Goal: Transaction & Acquisition: Purchase product/service

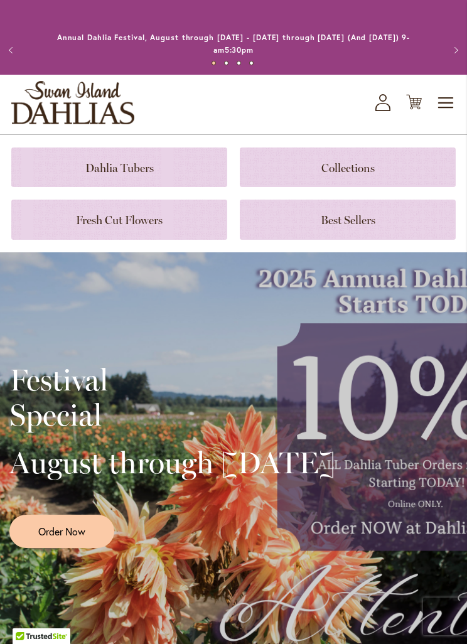
click at [388, 102] on icon "My Account" at bounding box center [382, 102] width 15 height 17
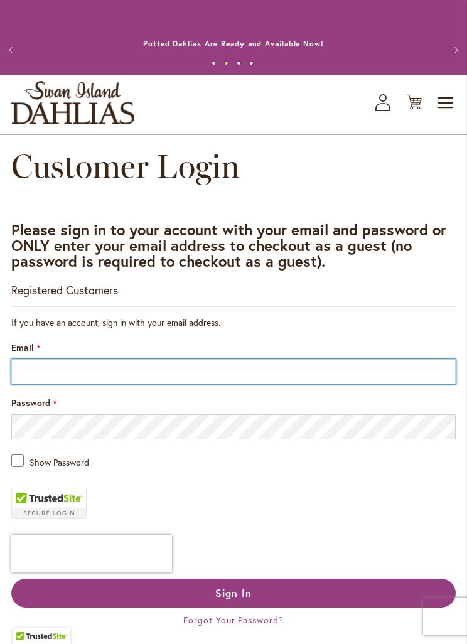
type input "**********"
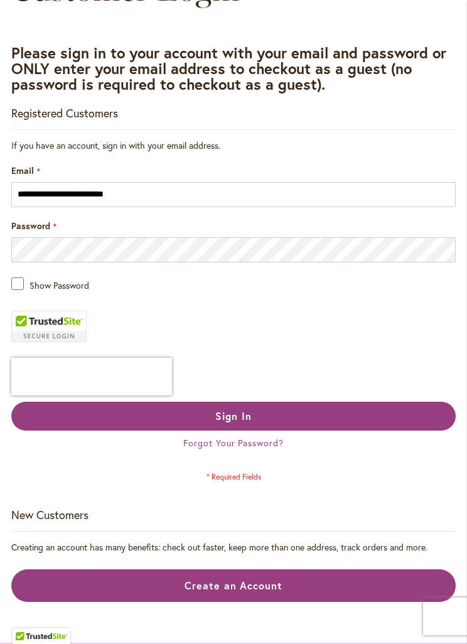
scroll to position [172, 0]
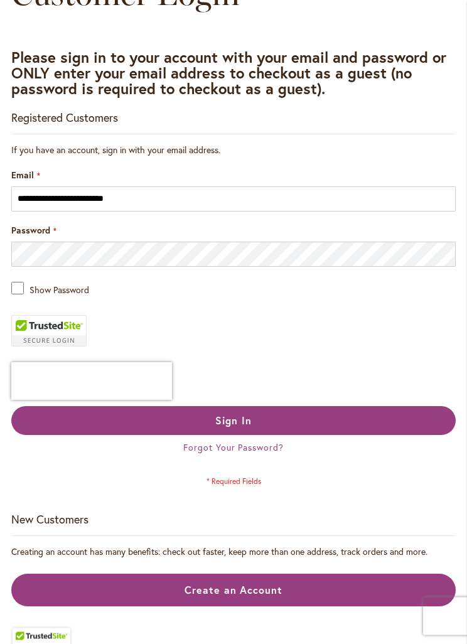
click at [154, 427] on button "Sign In" at bounding box center [233, 421] width 444 height 29
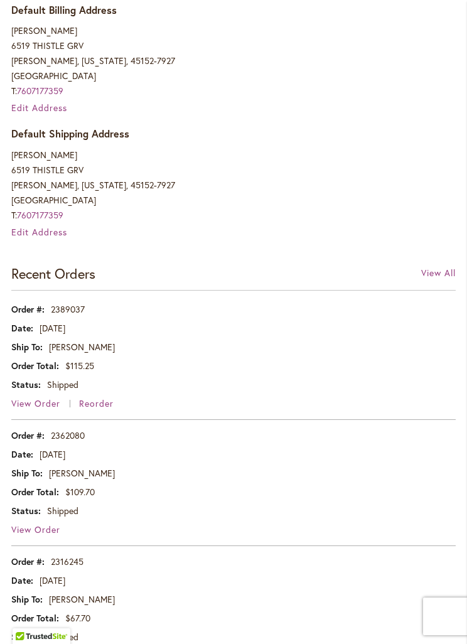
scroll to position [660, 0]
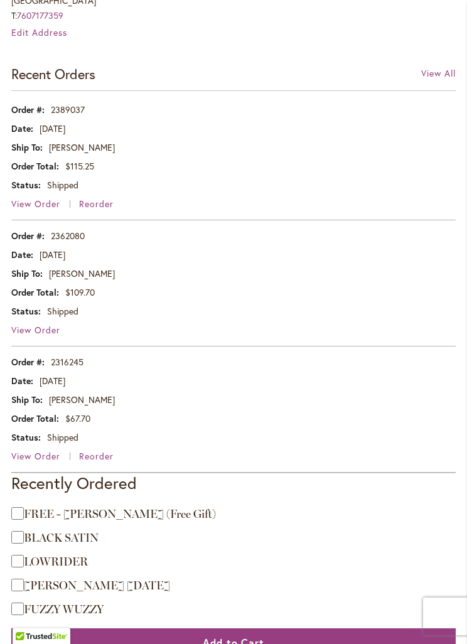
click at [33, 201] on span "View Order" at bounding box center [35, 204] width 49 height 12
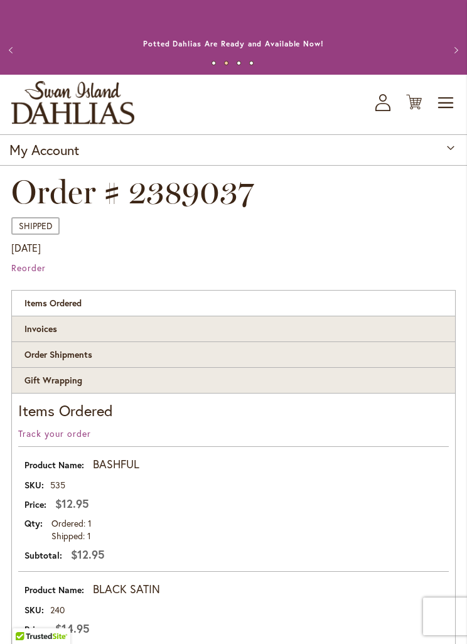
click at [21, 42] on button "Previous" at bounding box center [12, 50] width 25 height 25
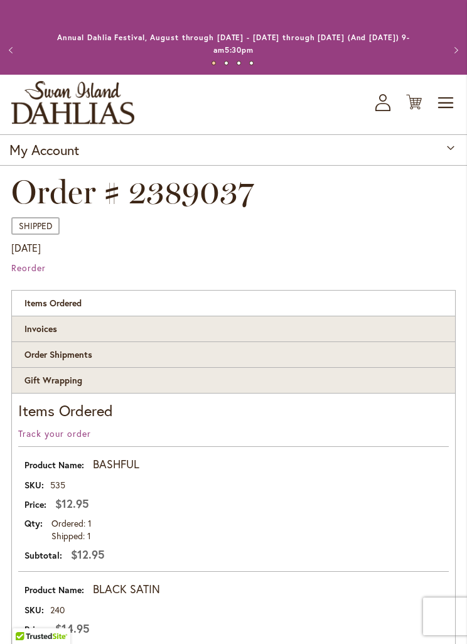
click at [441, 107] on span "Toggle Nav" at bounding box center [446, 102] width 19 height 25
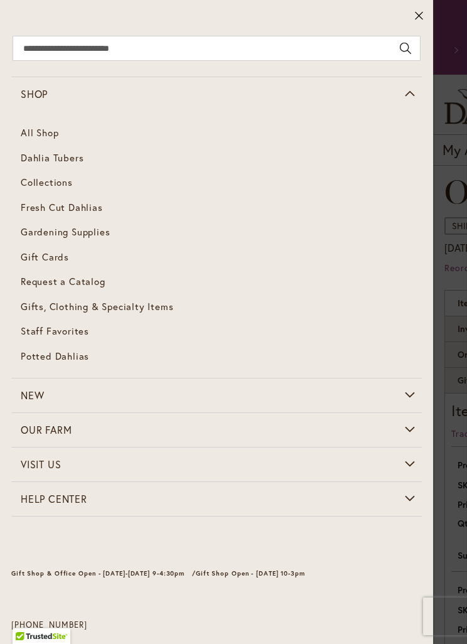
click at [40, 152] on span "Dahlia Tubers" at bounding box center [52, 157] width 63 height 13
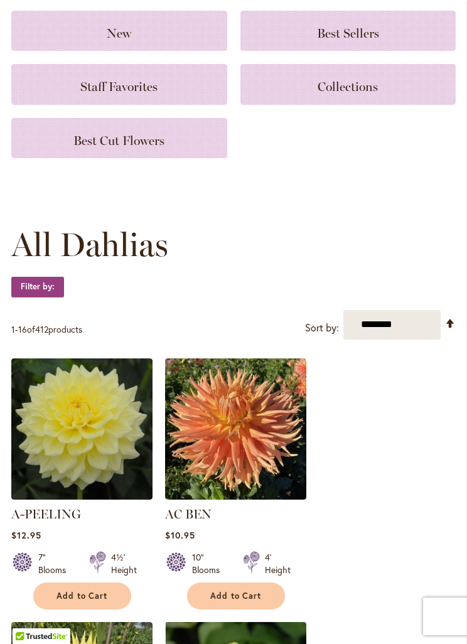
scroll to position [203, 0]
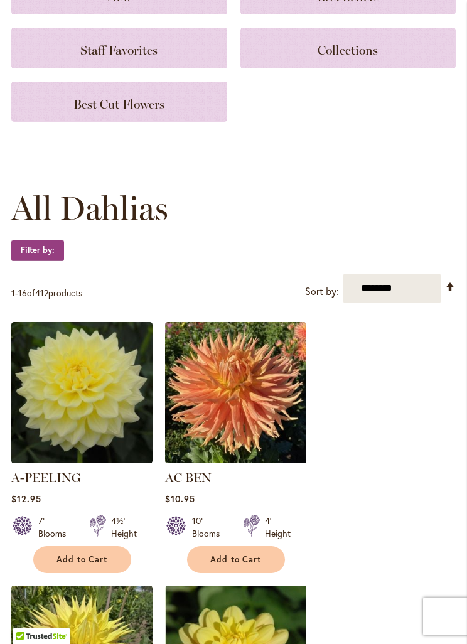
click at [406, 294] on select "**********" at bounding box center [391, 288] width 97 height 29
select select "*****"
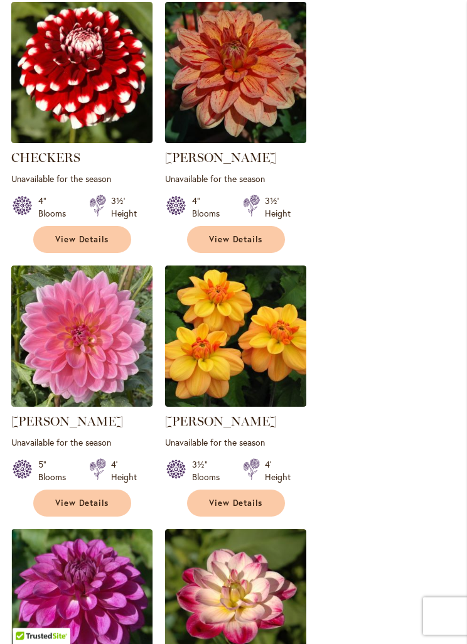
scroll to position [2045, 0]
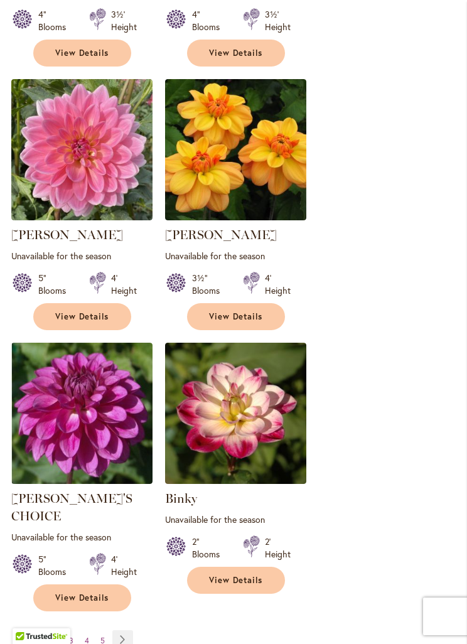
click at [127, 630] on link "Page Next" at bounding box center [122, 639] width 21 height 19
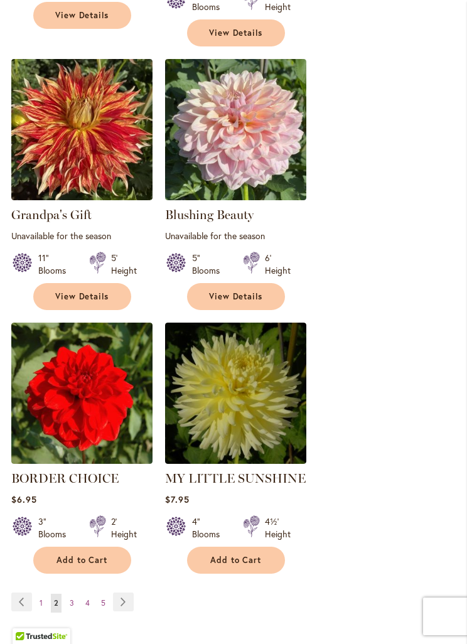
scroll to position [2109, 0]
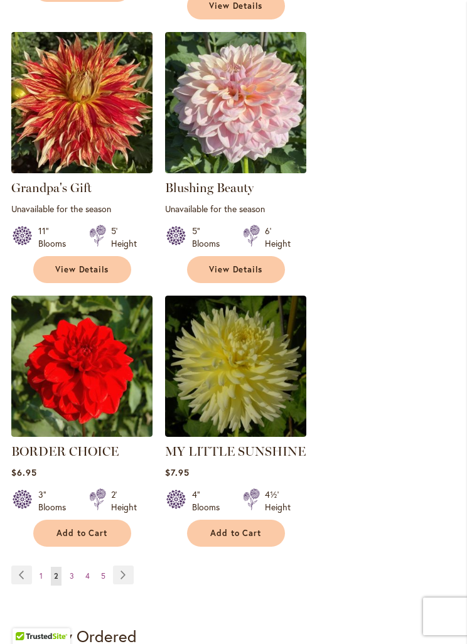
click at [128, 565] on link "Page Next" at bounding box center [123, 574] width 21 height 19
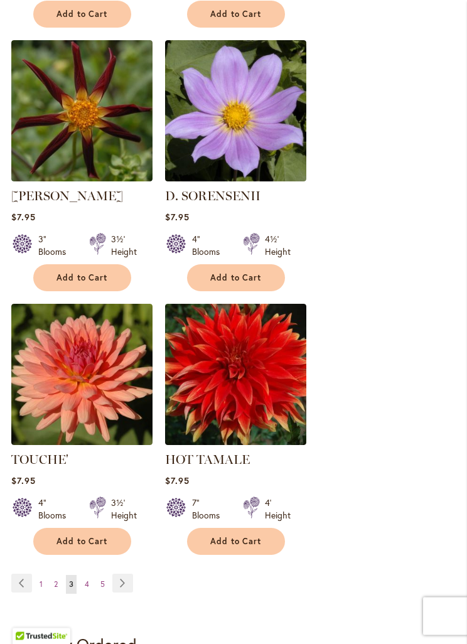
scroll to position [2117, 0]
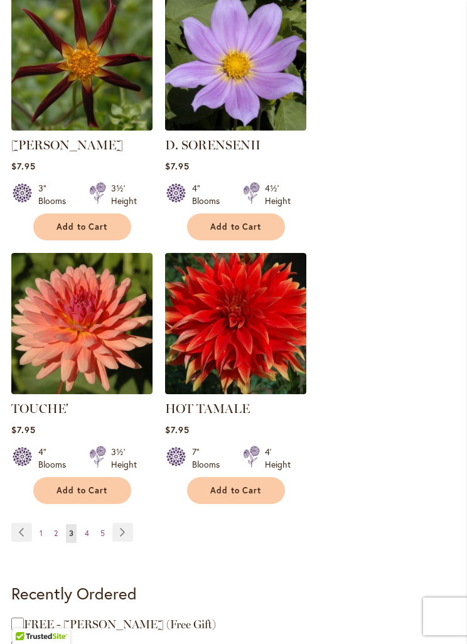
click at [125, 530] on link "Page Next" at bounding box center [122, 532] width 21 height 19
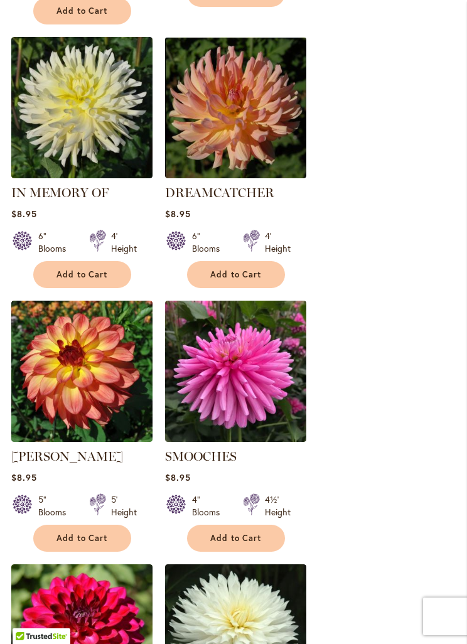
scroll to position [1562, 0]
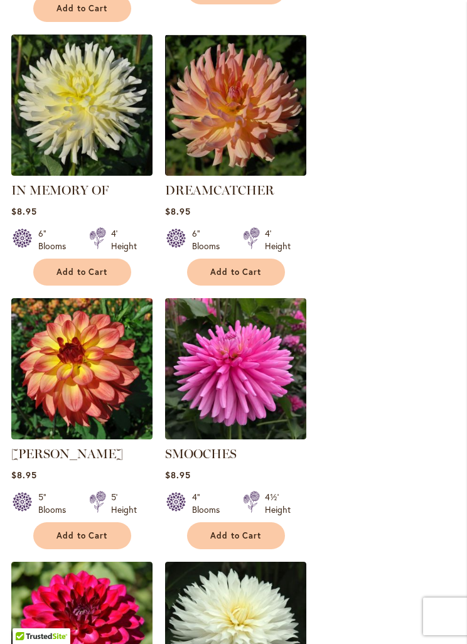
click at [61, 530] on span "Add to Cart" at bounding box center [81, 535] width 51 height 11
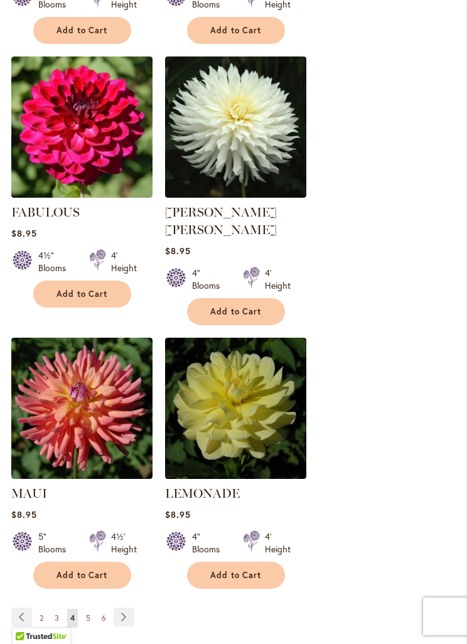
scroll to position [2232, 0]
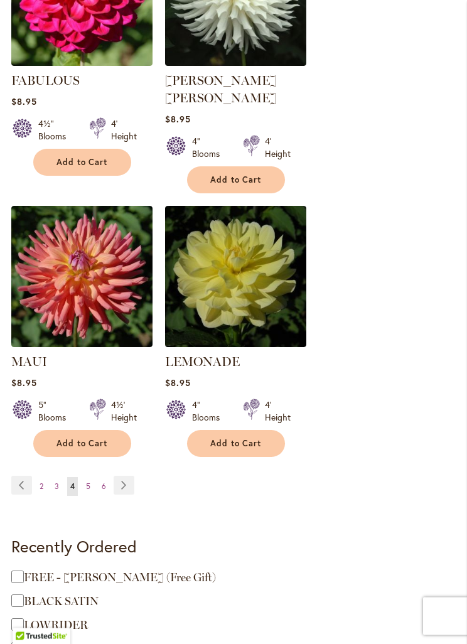
click at [126, 476] on link "Page Next" at bounding box center [124, 485] width 21 height 19
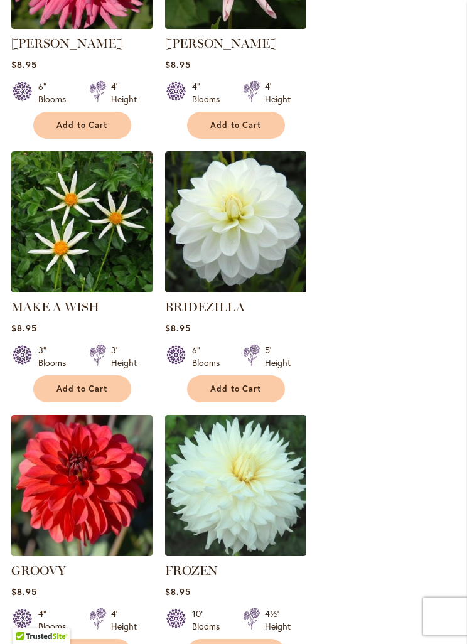
scroll to position [2045, 0]
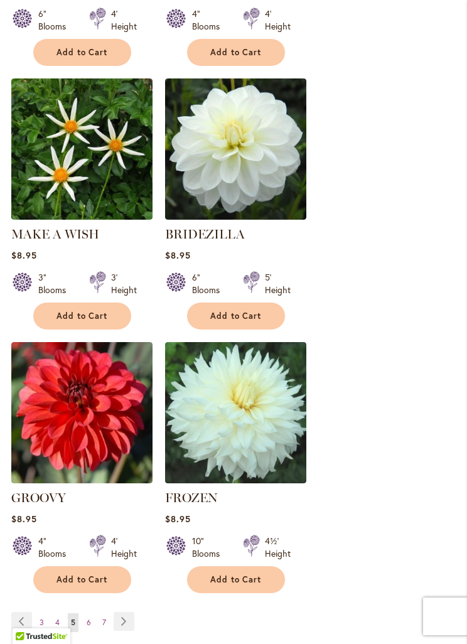
click at [126, 612] on link "Page Next" at bounding box center [124, 621] width 21 height 19
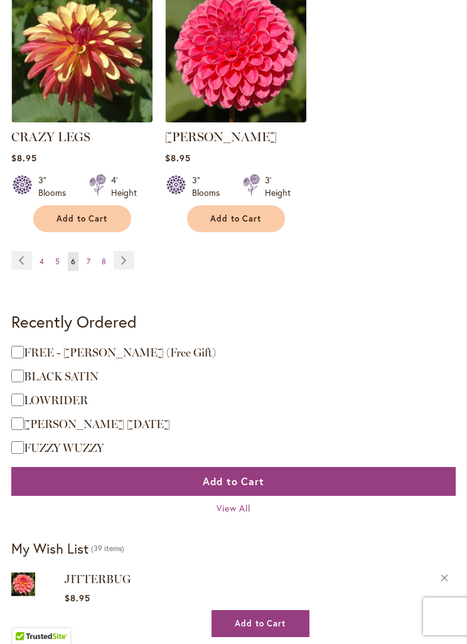
scroll to position [2442, 0]
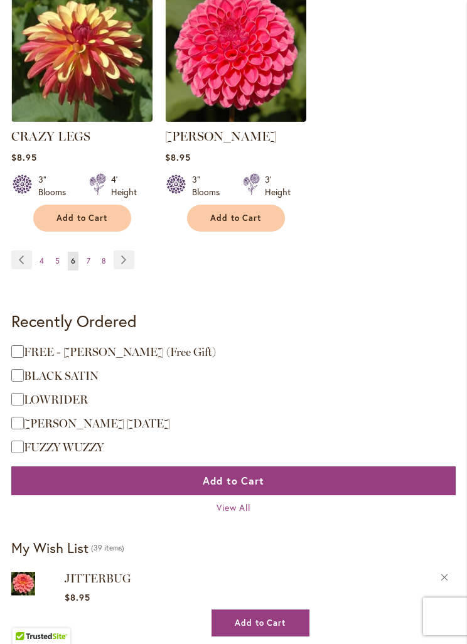
click at [31, 250] on link "Page Previous" at bounding box center [21, 259] width 21 height 19
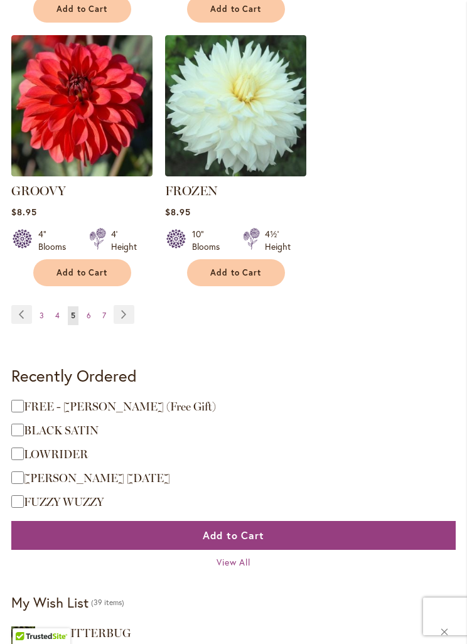
scroll to position [2308, 0]
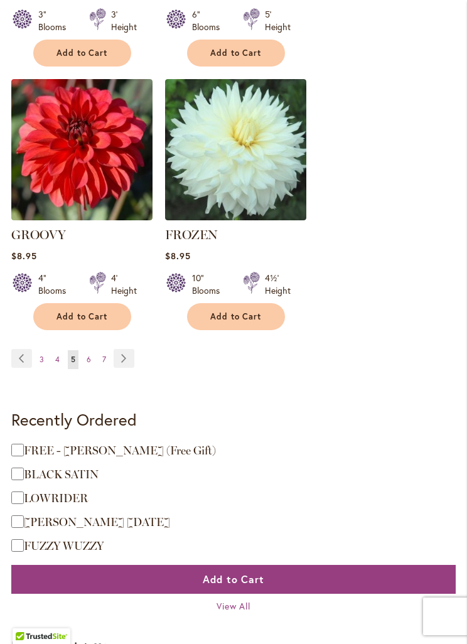
click at [67, 311] on span "Add to Cart" at bounding box center [81, 316] width 51 height 11
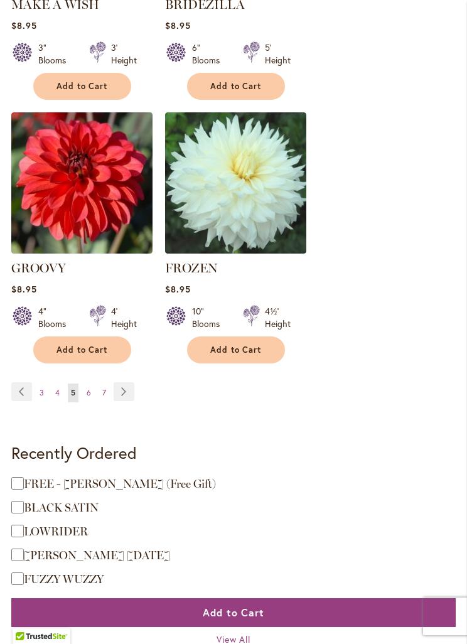
click at [125, 382] on link "Page Next" at bounding box center [124, 391] width 21 height 19
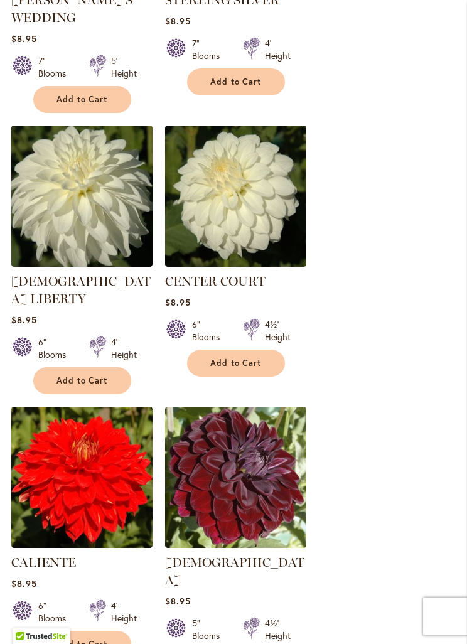
scroll to position [1230, 0]
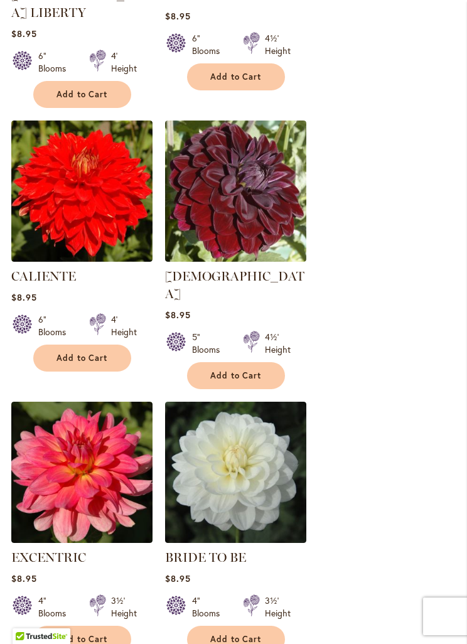
click at [225, 370] on span "Add to Cart" at bounding box center [235, 375] width 51 height 11
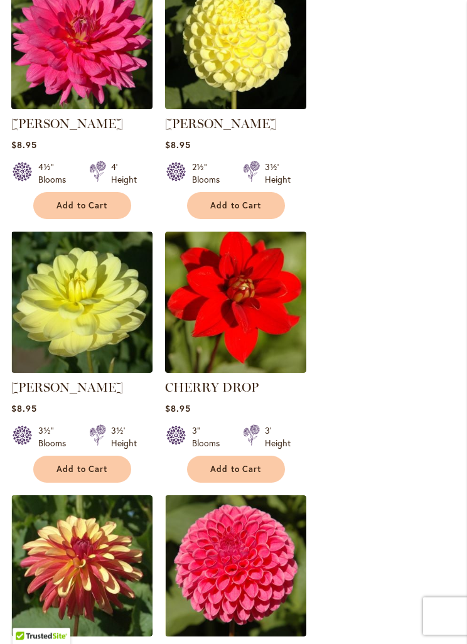
scroll to position [2149, 0]
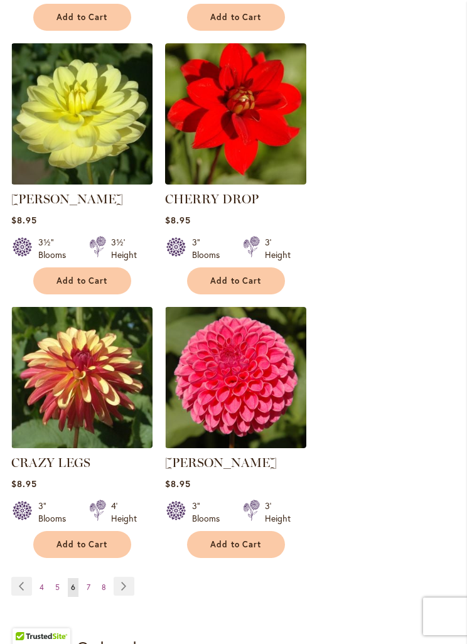
click at [132, 577] on link "Page Next" at bounding box center [124, 586] width 21 height 19
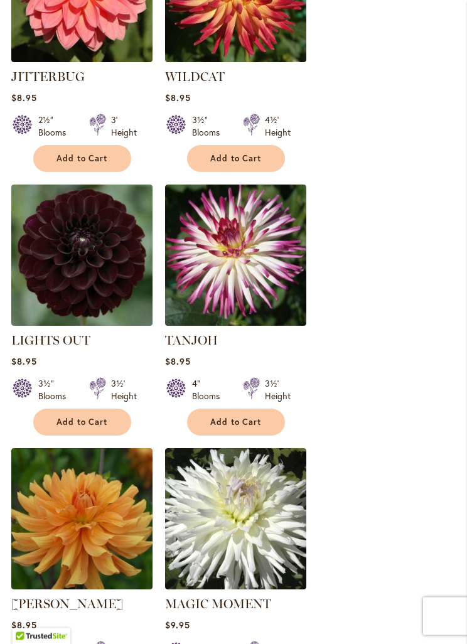
scroll to position [1693, 0]
click at [58, 417] on span "Add to Cart" at bounding box center [81, 422] width 51 height 11
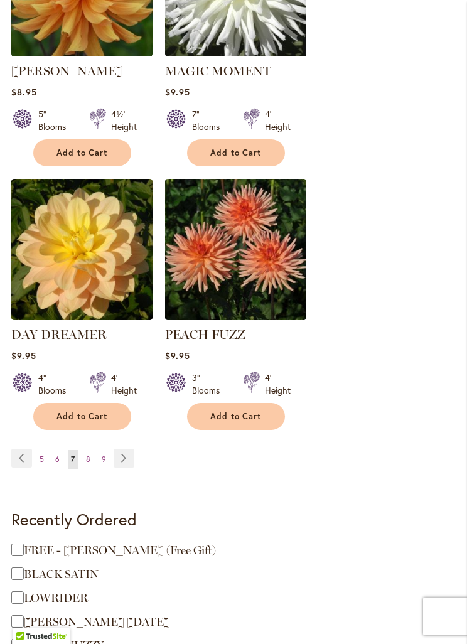
scroll to position [2240, 0]
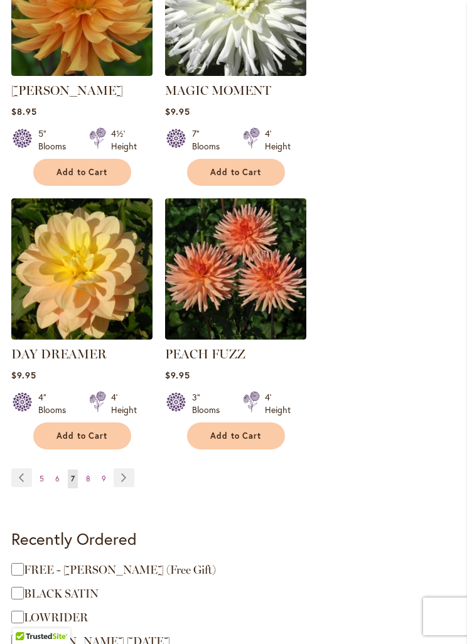
click at [120, 468] on link "Page Next" at bounding box center [124, 477] width 21 height 19
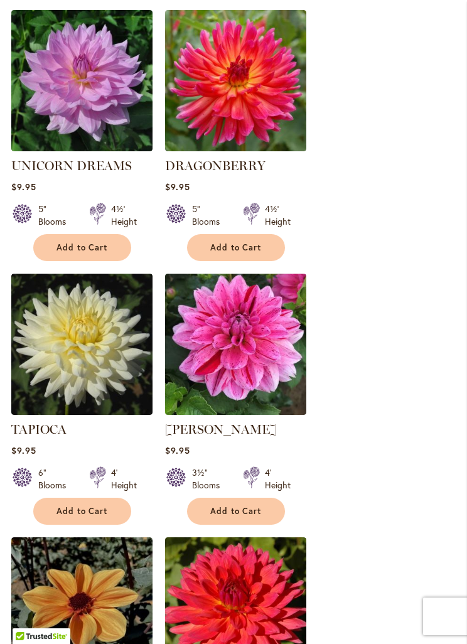
scroll to position [900, 0]
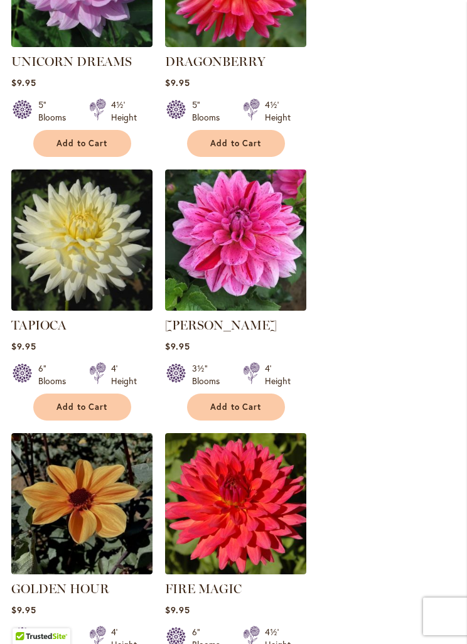
click at [219, 402] on span "Add to Cart" at bounding box center [235, 407] width 51 height 11
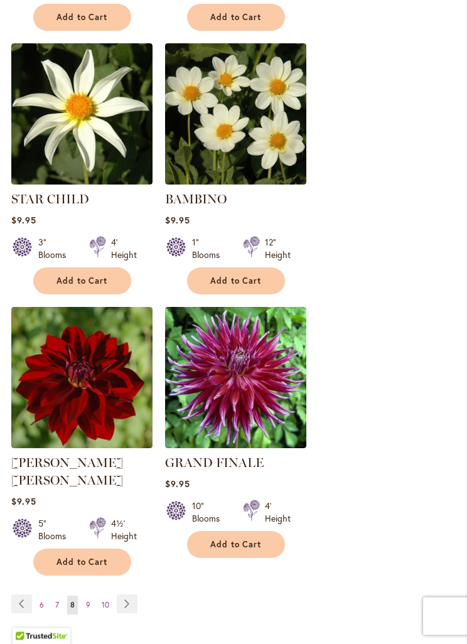
scroll to position [2252, 0]
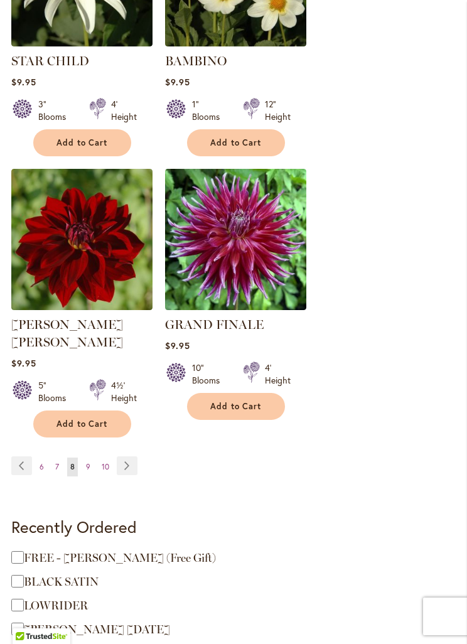
click at [120, 456] on link "Page Next" at bounding box center [127, 465] width 21 height 19
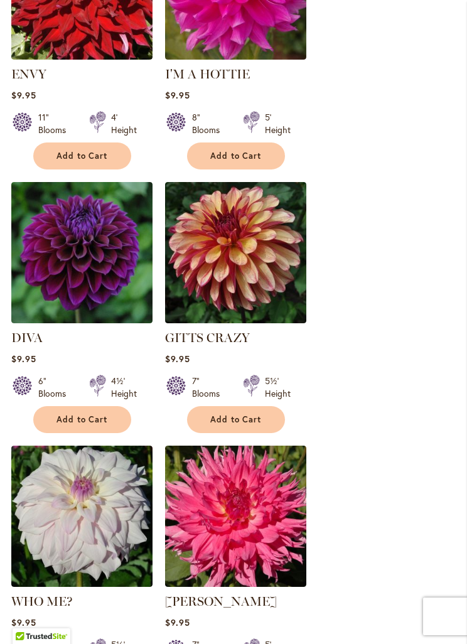
scroll to position [631, 0]
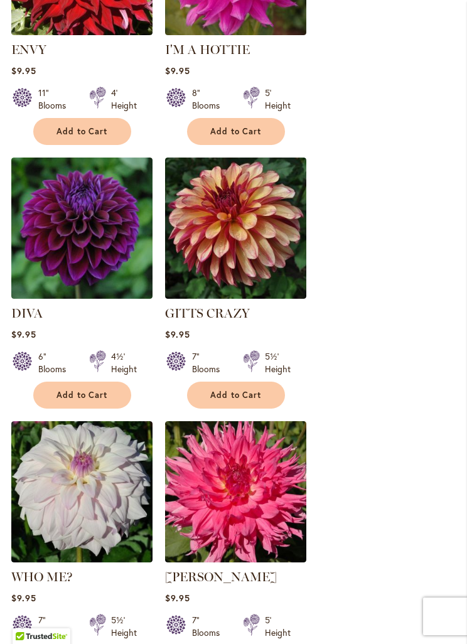
click at [225, 392] on span "Add to Cart" at bounding box center [235, 395] width 51 height 11
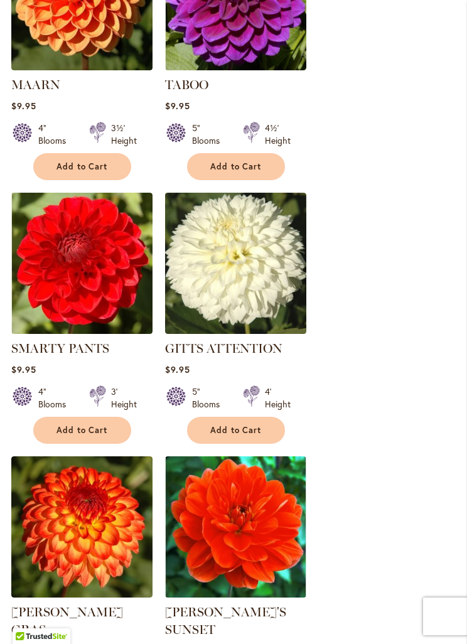
scroll to position [1788, 0]
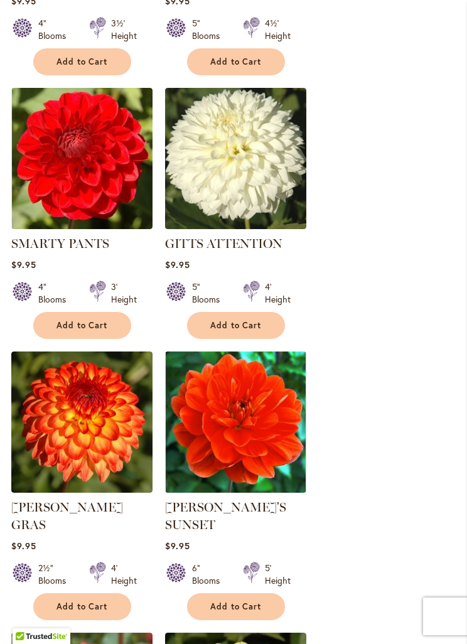
click at [63, 601] on span "Add to Cart" at bounding box center [81, 606] width 51 height 11
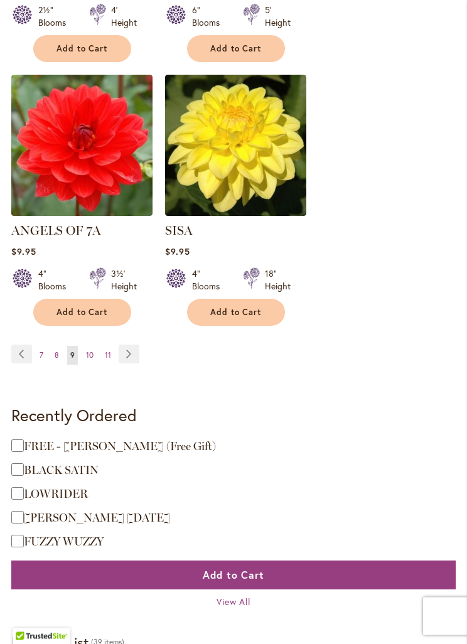
scroll to position [2346, 0]
click at [133, 351] on link "Page Next" at bounding box center [129, 353] width 21 height 19
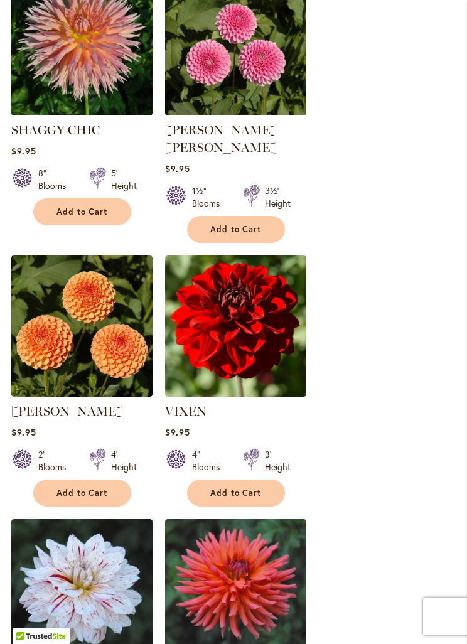
scroll to position [1103, 0]
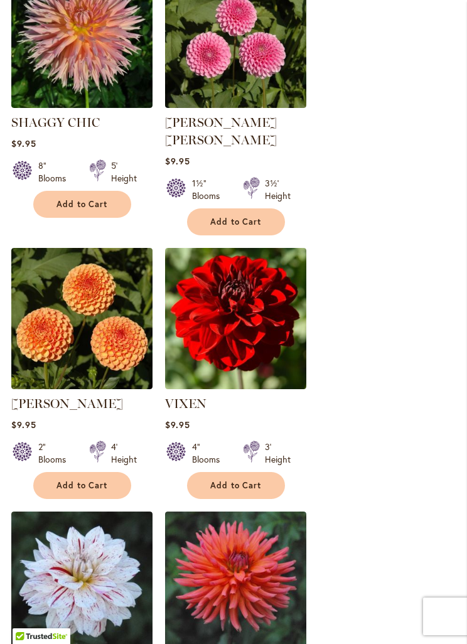
click at [215, 480] on span "Add to Cart" at bounding box center [235, 485] width 51 height 11
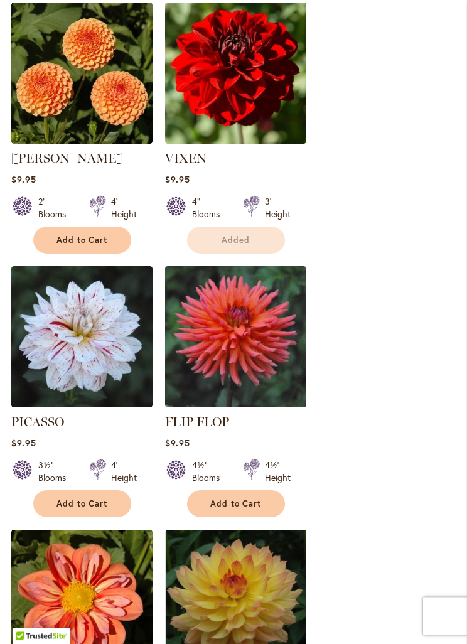
scroll to position [1381, 0]
click at [56, 498] on span "Add to Cart" at bounding box center [81, 503] width 51 height 11
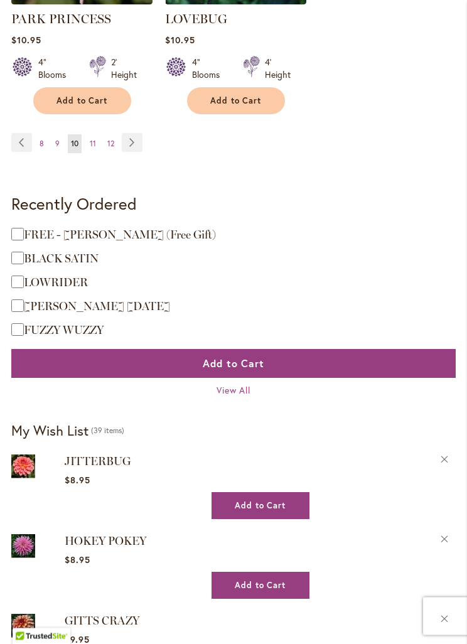
scroll to position [2575, 0]
click at [231, 384] on span "View All" at bounding box center [233, 390] width 35 height 12
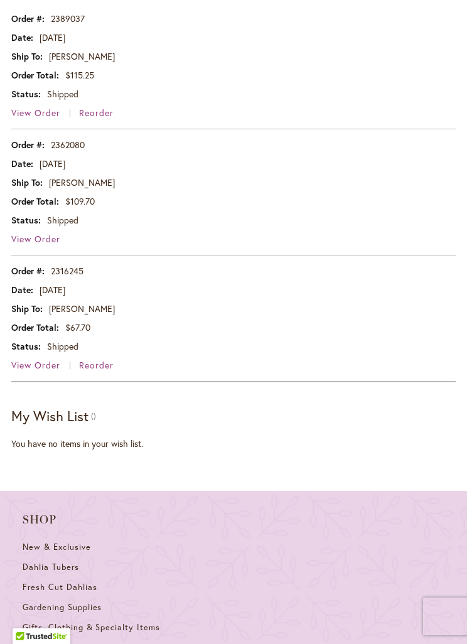
scroll to position [726, 0]
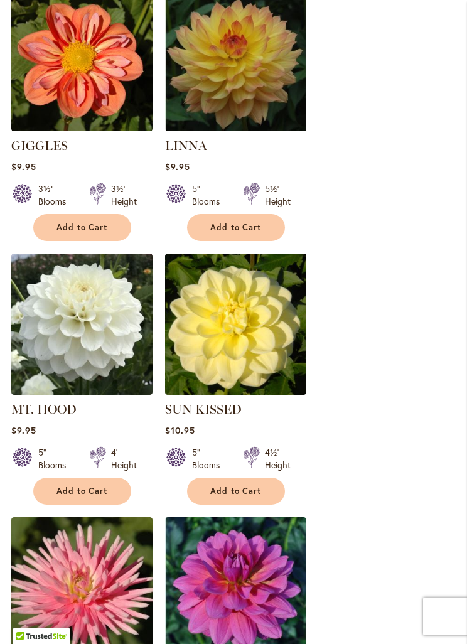
scroll to position [1884, 0]
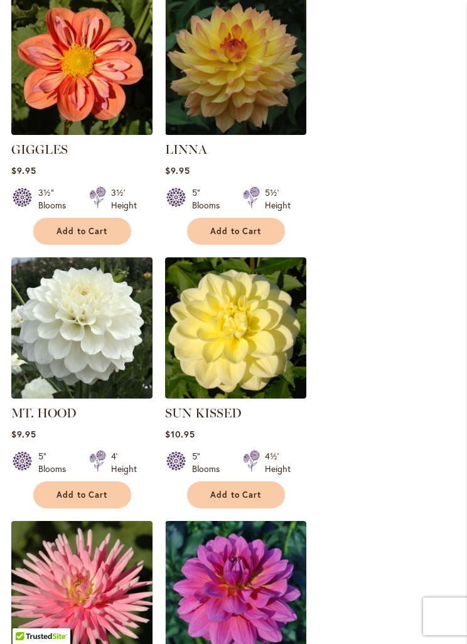
click at [61, 489] on span "Add to Cart" at bounding box center [81, 494] width 51 height 11
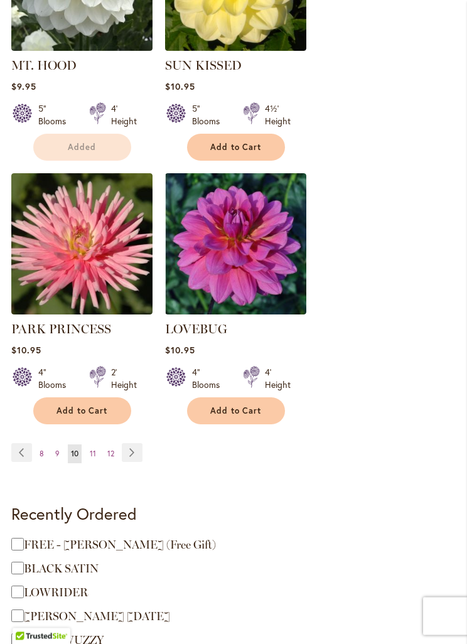
scroll to position [2232, 0]
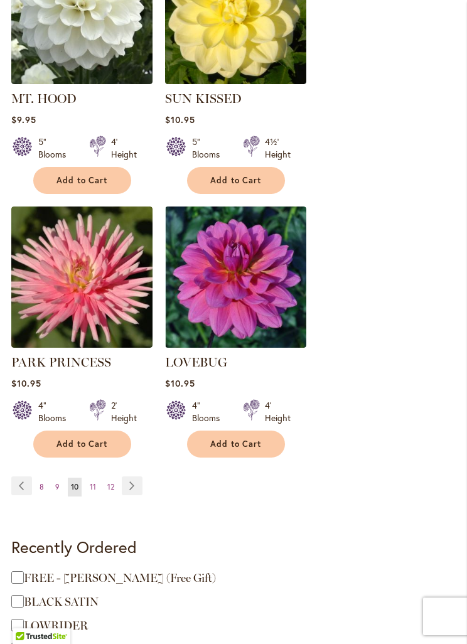
click at [127, 476] on link "Page Next" at bounding box center [132, 485] width 21 height 19
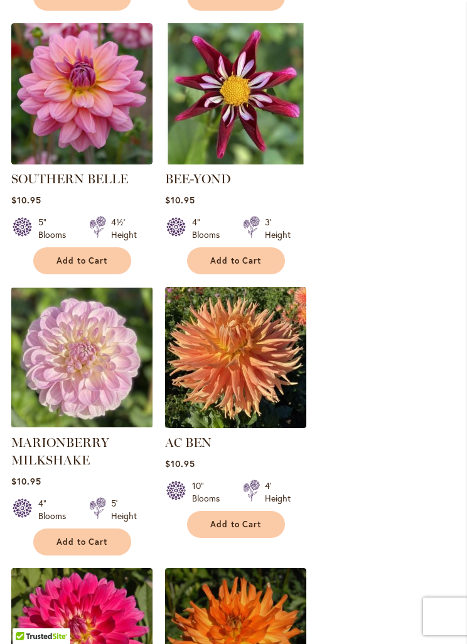
scroll to position [772, 0]
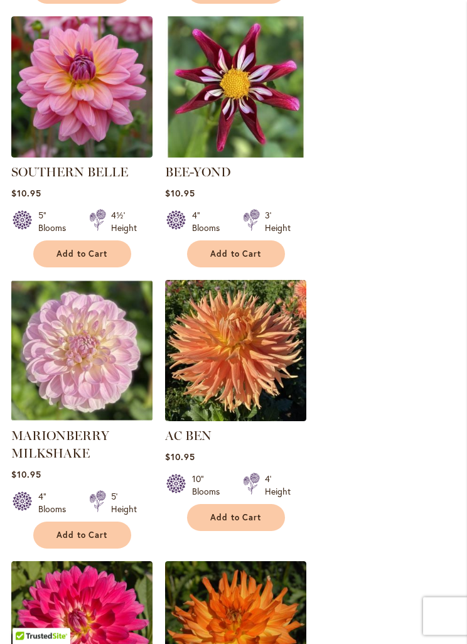
click at [66, 249] on span "Add to Cart" at bounding box center [81, 254] width 51 height 11
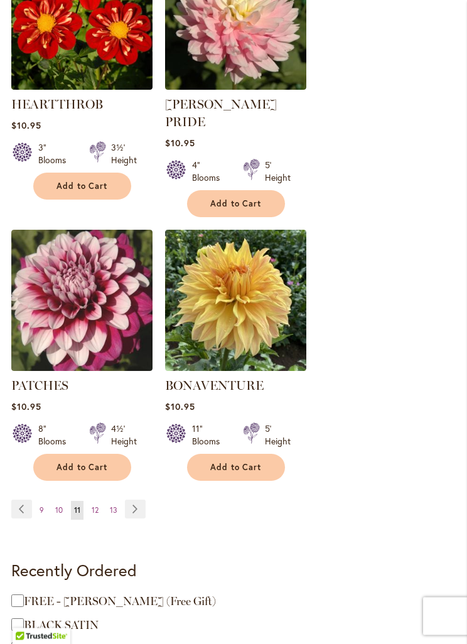
scroll to position [2226, 0]
click at [136, 499] on link "Page Next" at bounding box center [135, 508] width 21 height 19
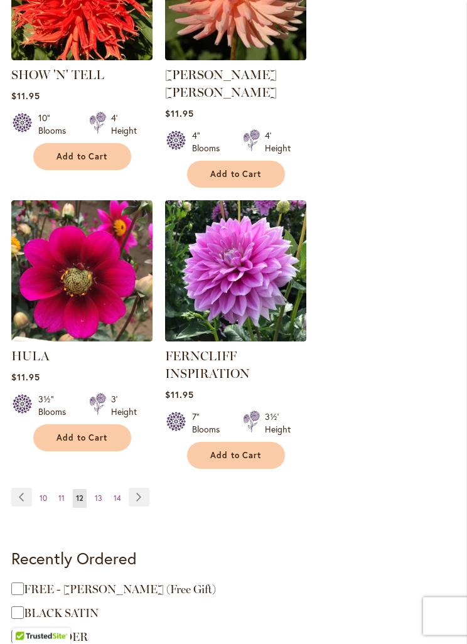
scroll to position [2279, 0]
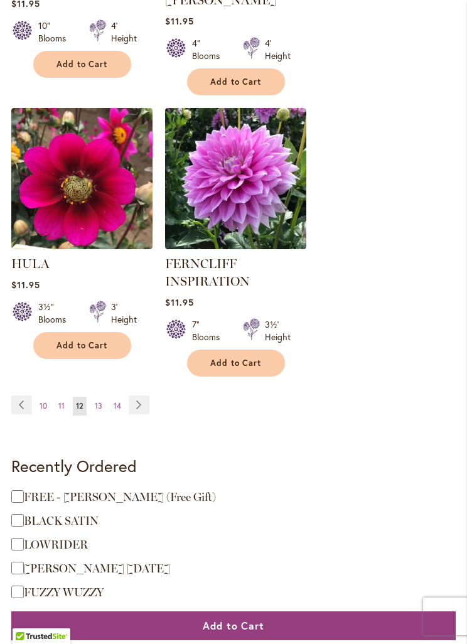
click at [78, 340] on span "Add to Cart" at bounding box center [81, 345] width 51 height 11
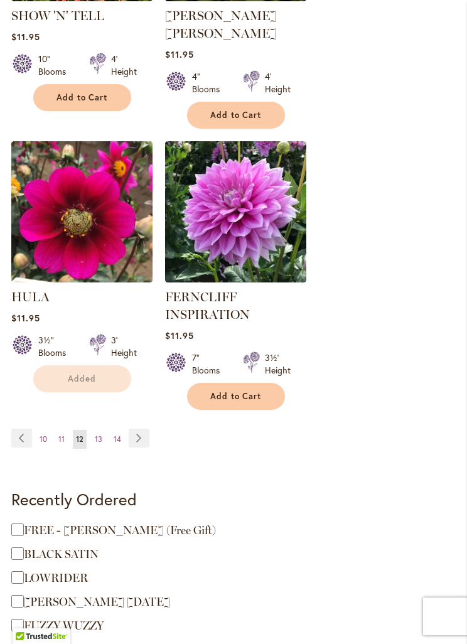
click at [139, 380] on li "HULA Rating: 87% 3 Reviews $11.95 3½" Blooms 3' Height Added" at bounding box center [81, 275] width 141 height 269
click at [141, 428] on link "Page Next" at bounding box center [139, 437] width 21 height 19
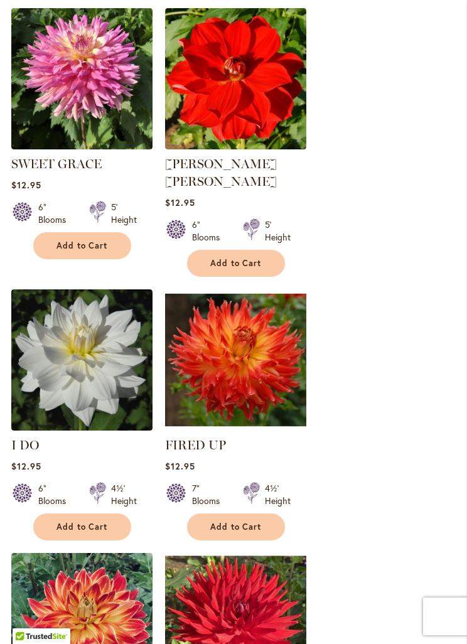
scroll to position [1568, 0]
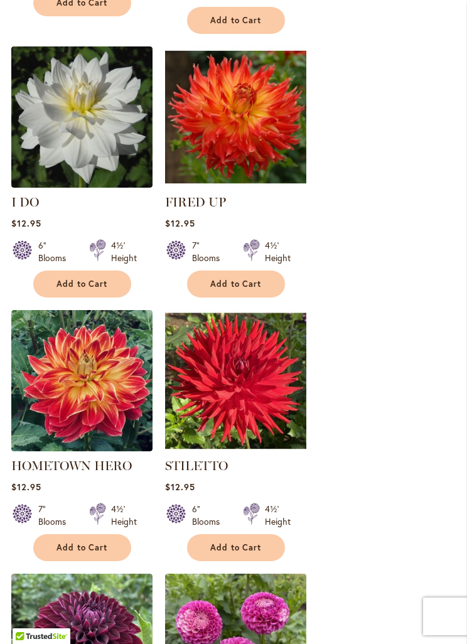
click at [56, 542] on span "Add to Cart" at bounding box center [81, 547] width 51 height 11
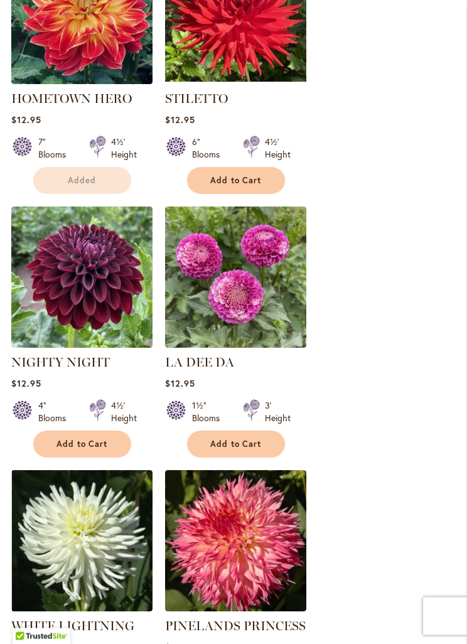
scroll to position [2111, 0]
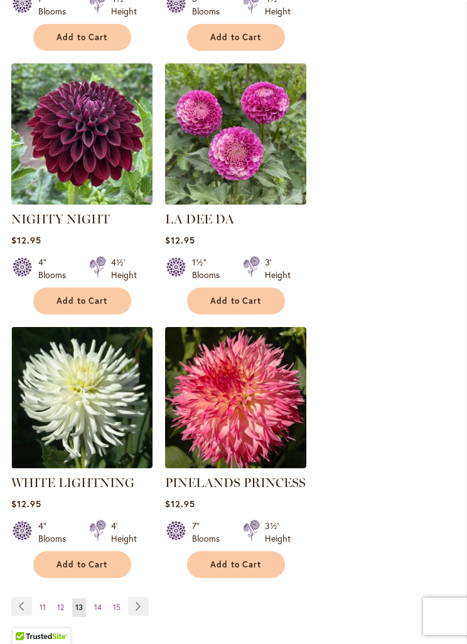
click at [136, 597] on link "Page Next" at bounding box center [138, 606] width 21 height 19
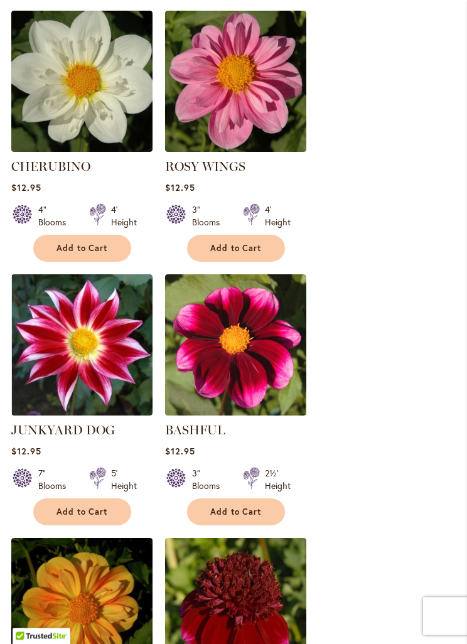
scroll to position [1059, 0]
click at [218, 502] on button "Add to Cart" at bounding box center [236, 511] width 98 height 27
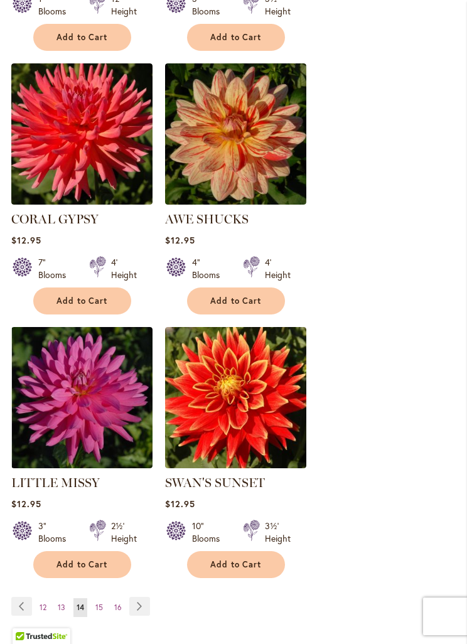
scroll to position [2095, 0]
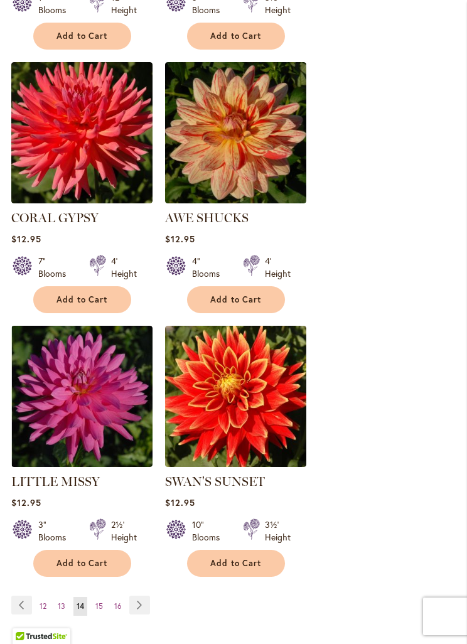
click at [222, 567] on span "Add to Cart" at bounding box center [235, 563] width 51 height 11
click at [224, 300] on span "Add to Cart" at bounding box center [235, 299] width 51 height 11
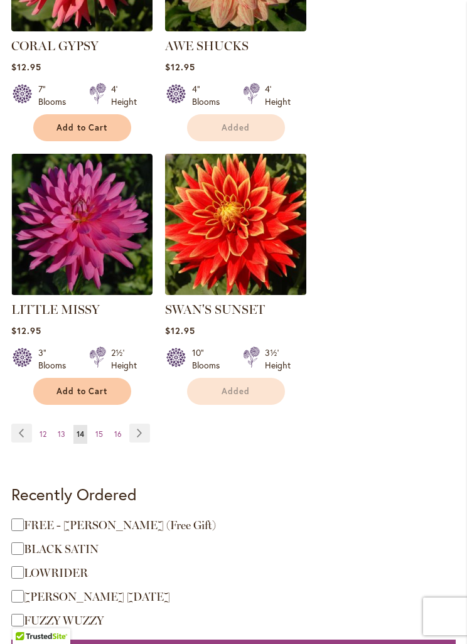
scroll to position [2265, 0]
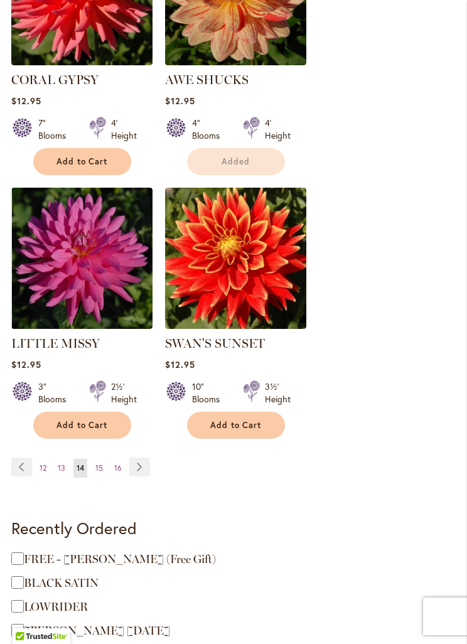
click at [125, 433] on button "Add to Cart" at bounding box center [82, 425] width 98 height 27
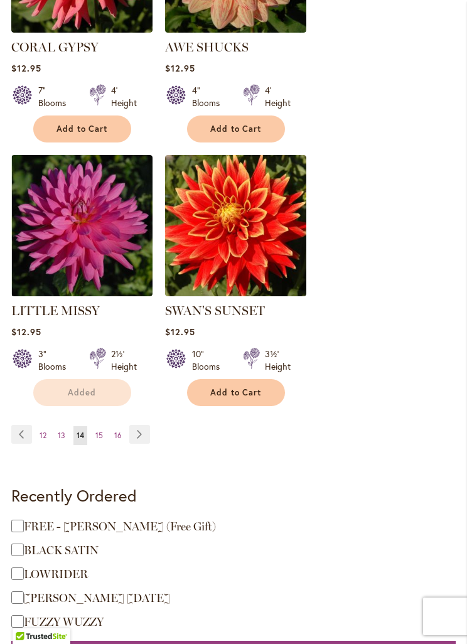
click at [137, 400] on div "Added" at bounding box center [81, 392] width 141 height 27
click at [140, 432] on link "Page Next" at bounding box center [139, 434] width 21 height 19
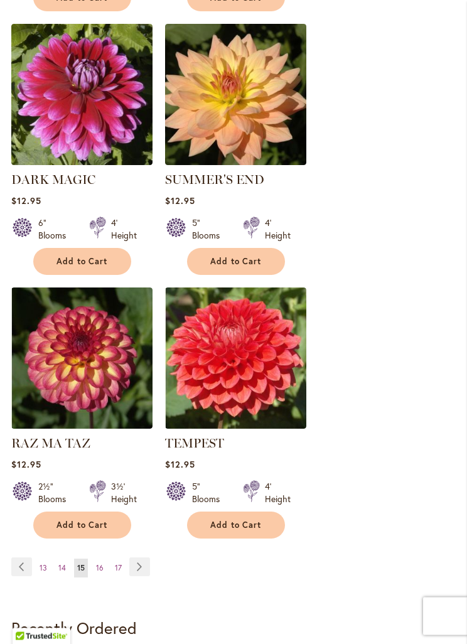
scroll to position [2119, 0]
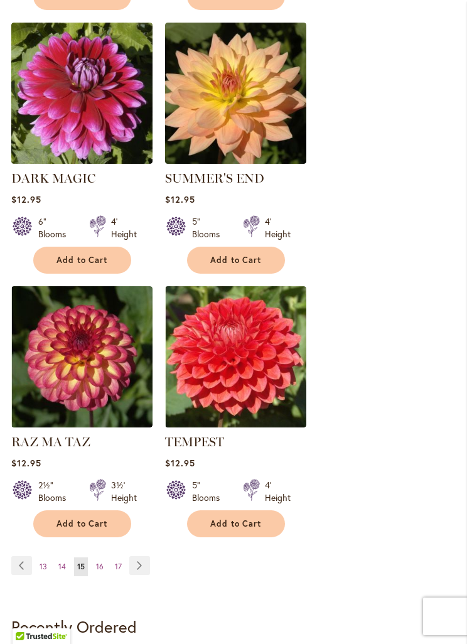
click at [147, 556] on link "Page Next" at bounding box center [139, 565] width 21 height 19
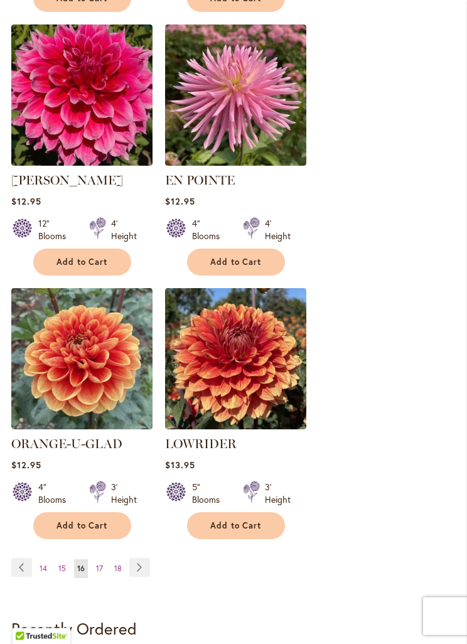
scroll to position [2117, 0]
click at [235, 520] on span "Add to Cart" at bounding box center [235, 525] width 51 height 11
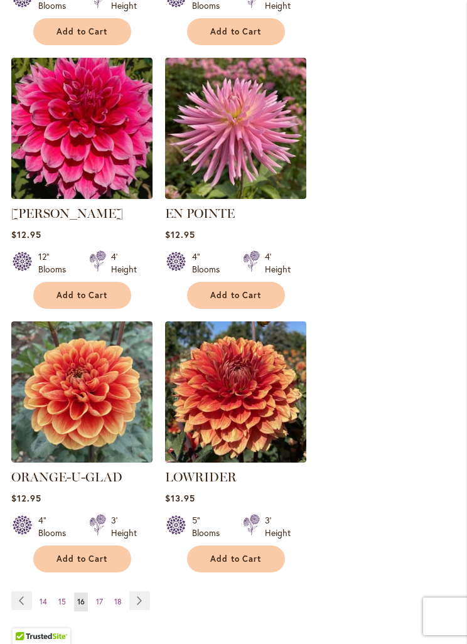
click at [146, 591] on link "Page Next" at bounding box center [139, 600] width 21 height 19
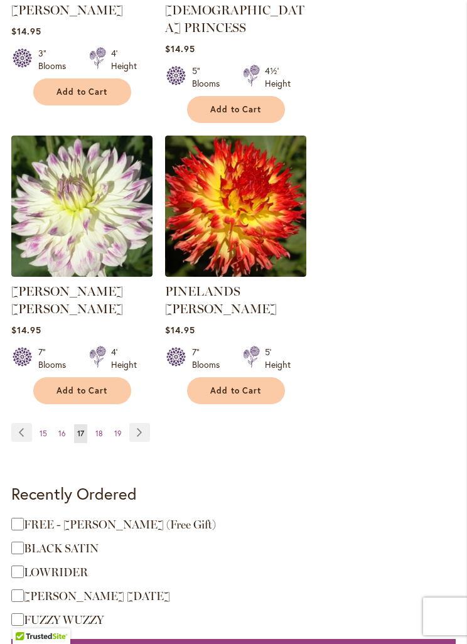
scroll to position [2306, 0]
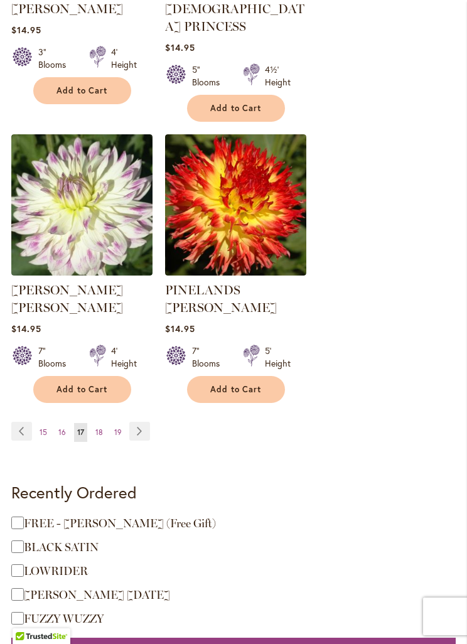
click at [140, 422] on link "Page Next" at bounding box center [139, 431] width 21 height 19
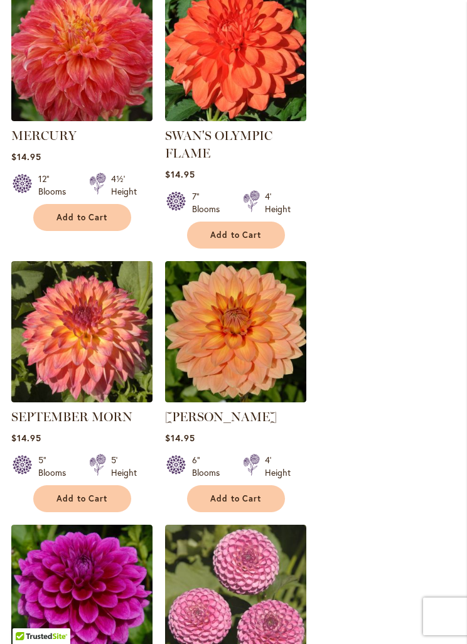
scroll to position [817, 0]
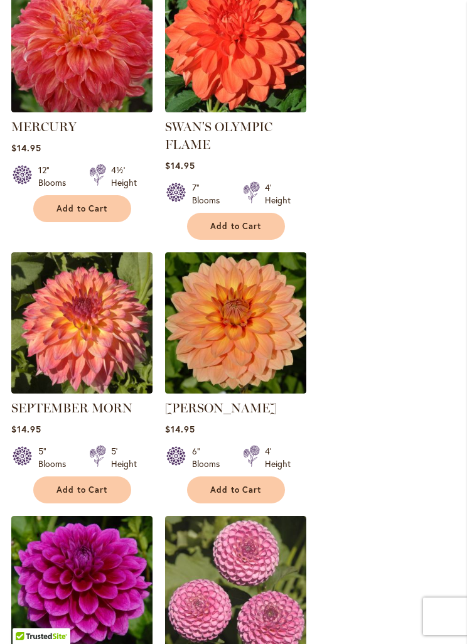
click at [208, 485] on button "Add to Cart" at bounding box center [236, 489] width 98 height 27
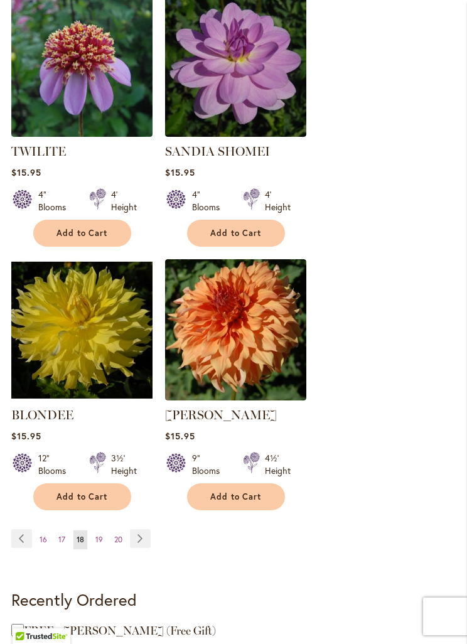
scroll to position [2165, 0]
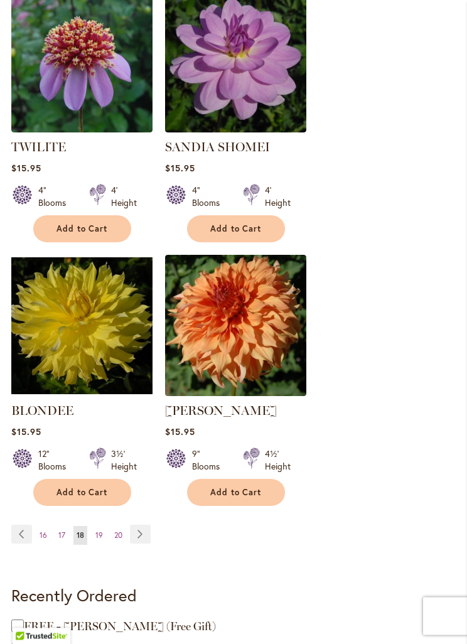
click at [136, 536] on link "Page Next" at bounding box center [140, 534] width 21 height 19
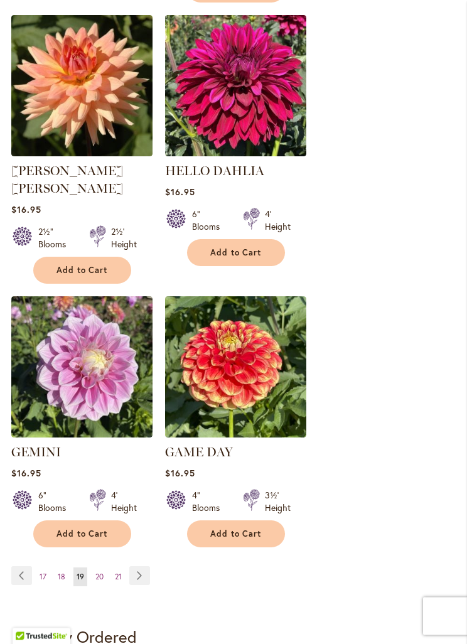
scroll to position [2144, 0]
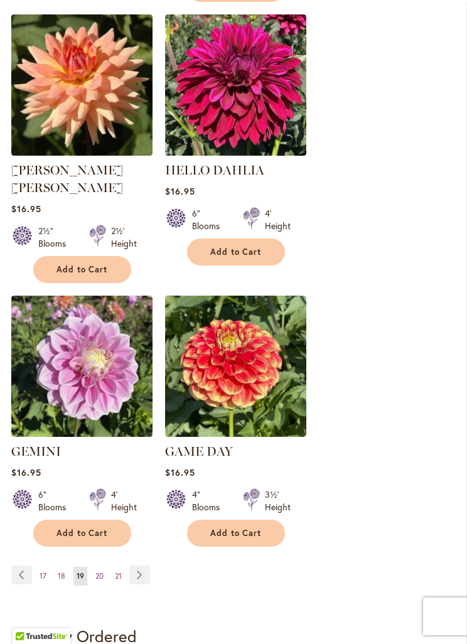
click at [142, 565] on link "Page Next" at bounding box center [139, 574] width 21 height 19
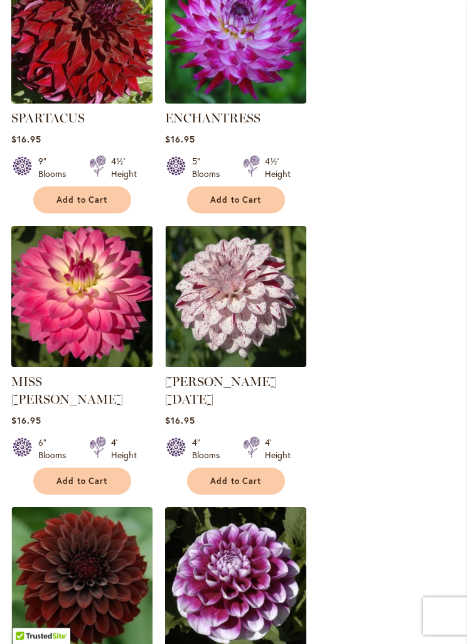
scroll to position [1371, 0]
click at [220, 476] on span "Add to Cart" at bounding box center [235, 481] width 51 height 11
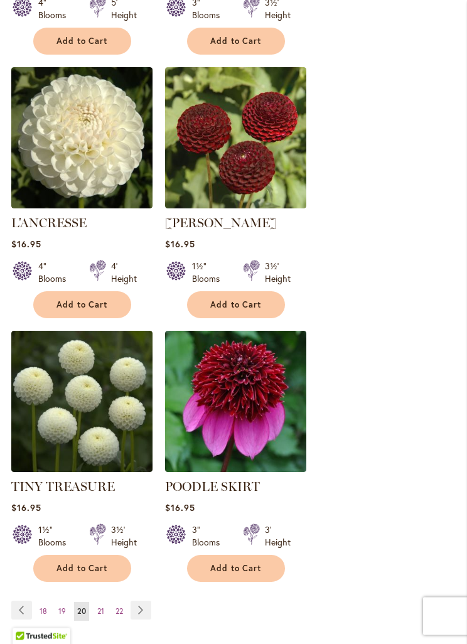
scroll to position [2107, 0]
click at [140, 600] on link "Page Next" at bounding box center [140, 609] width 21 height 19
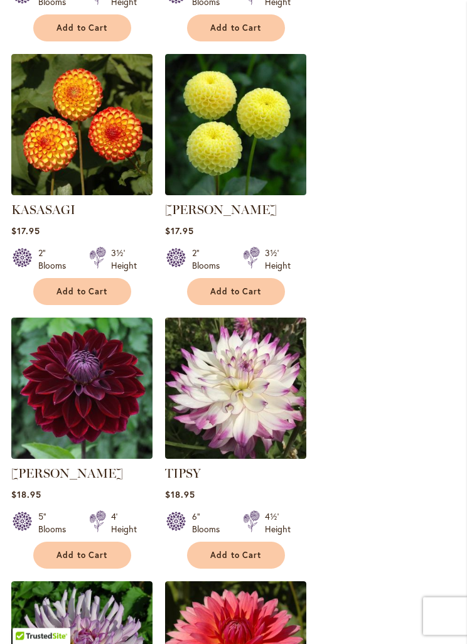
scroll to position [998, 0]
click at [72, 558] on span "Add to Cart" at bounding box center [81, 555] width 51 height 11
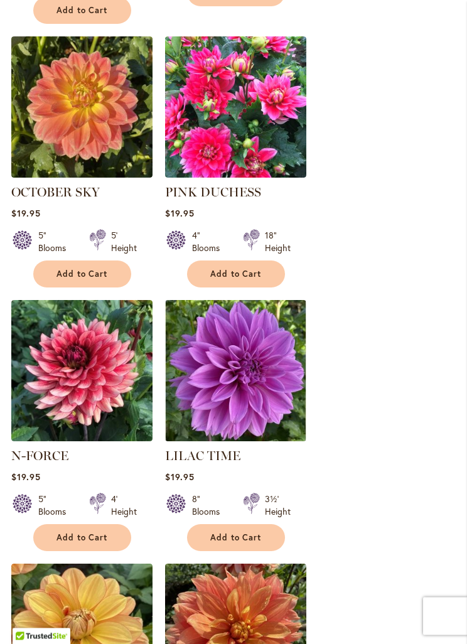
scroll to position [1857, 0]
click at [67, 532] on span "Add to Cart" at bounding box center [81, 537] width 51 height 11
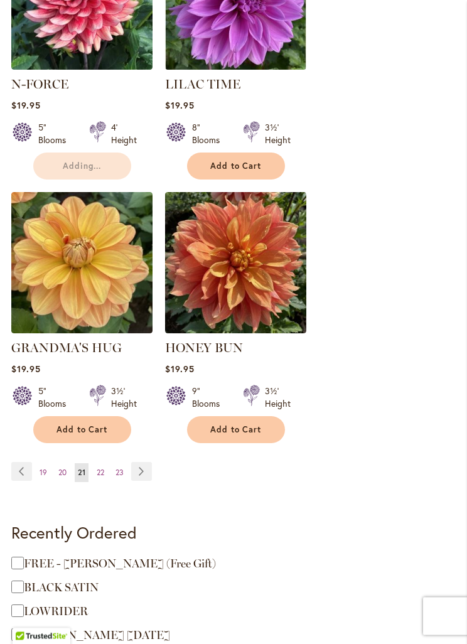
scroll to position [2228, 0]
click at [139, 462] on link "Page Next" at bounding box center [141, 471] width 21 height 19
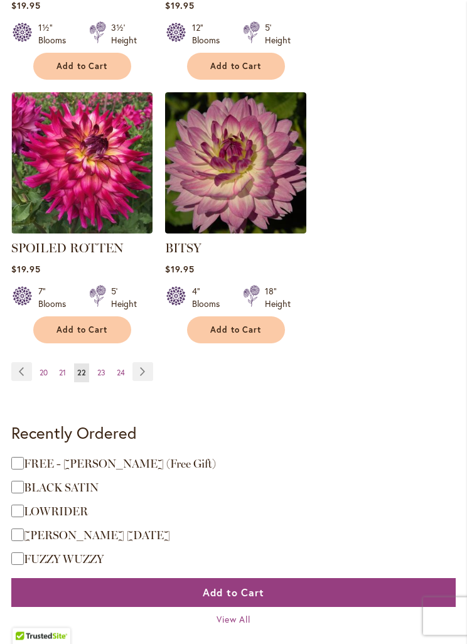
scroll to position [2273, 0]
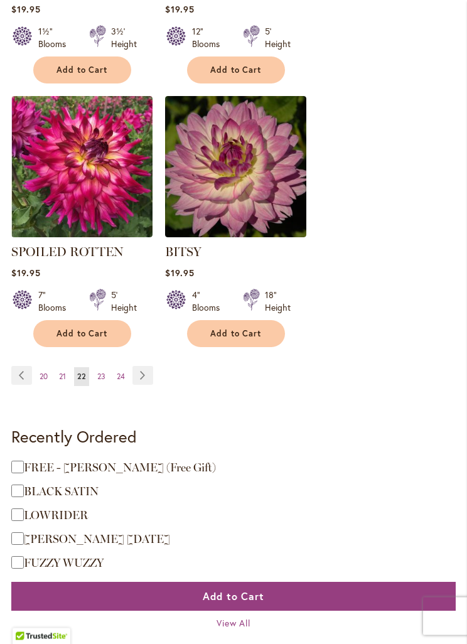
click at [139, 377] on link "Page Next" at bounding box center [142, 375] width 21 height 19
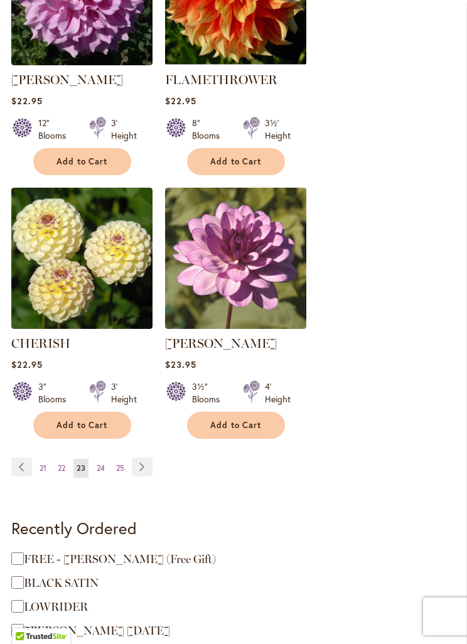
scroll to position [2241, 0]
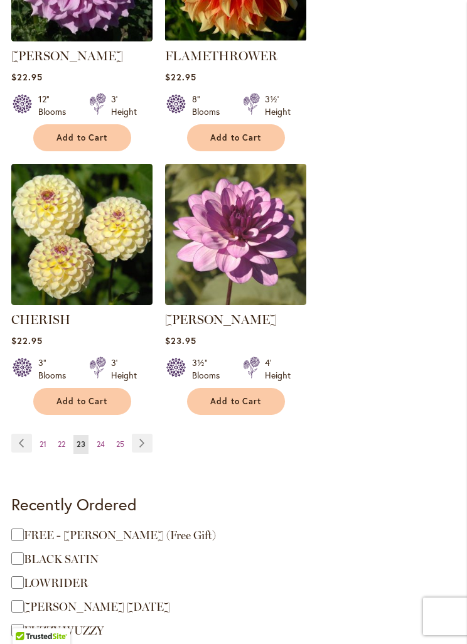
click at [142, 434] on link "Page Next" at bounding box center [142, 443] width 21 height 19
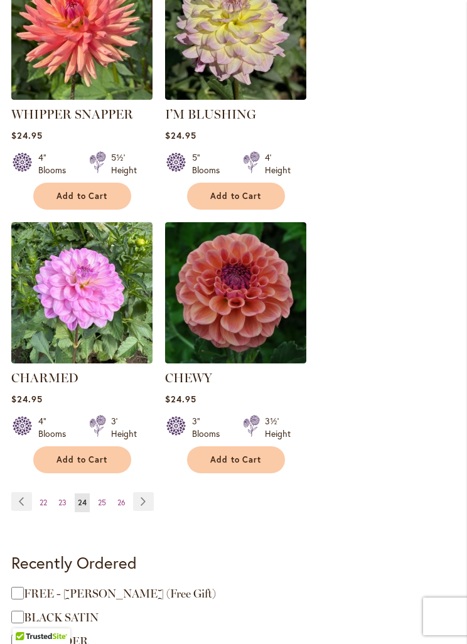
scroll to position [2173, 0]
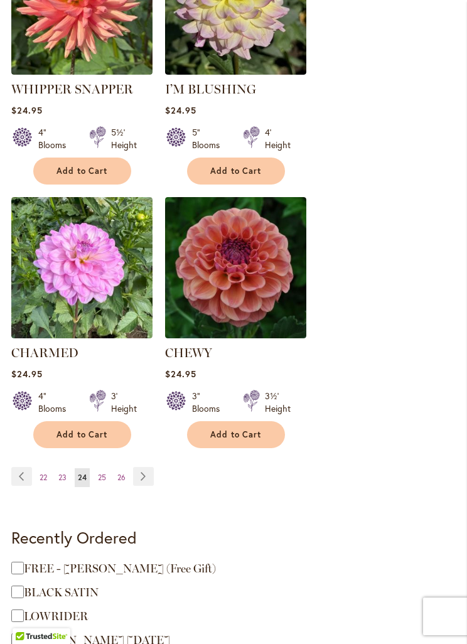
click at [146, 479] on link "Page Next" at bounding box center [143, 476] width 21 height 19
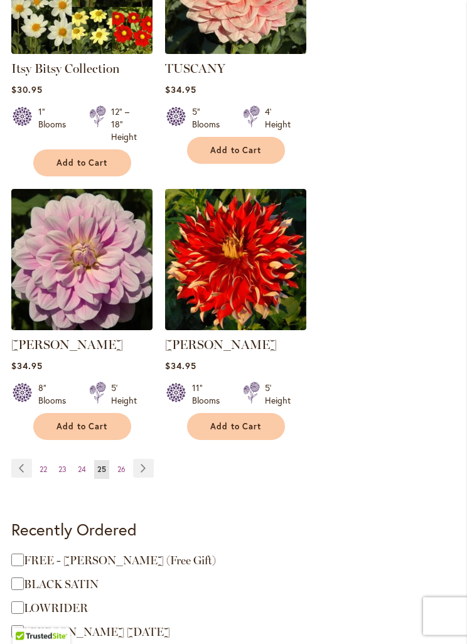
scroll to position [2193, 0]
click at [144, 472] on link "Page Next" at bounding box center [143, 468] width 21 height 19
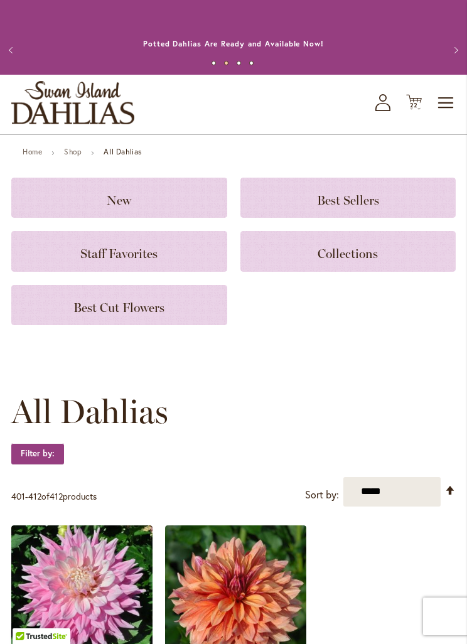
click at [412, 101] on span "22" at bounding box center [414, 105] width 9 height 8
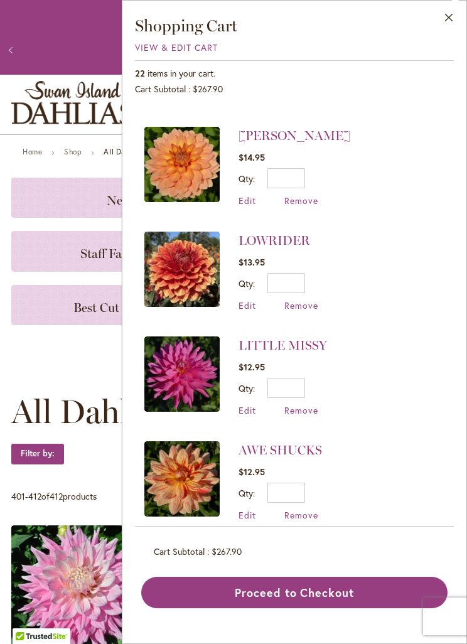
scroll to position [304, 0]
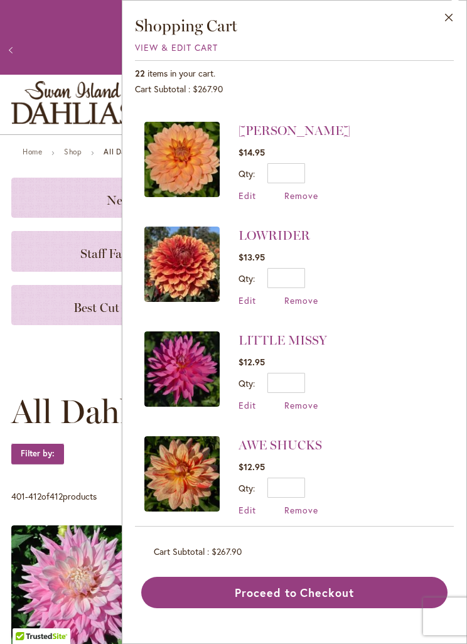
click at [300, 407] on span "Remove" at bounding box center [301, 405] width 34 height 12
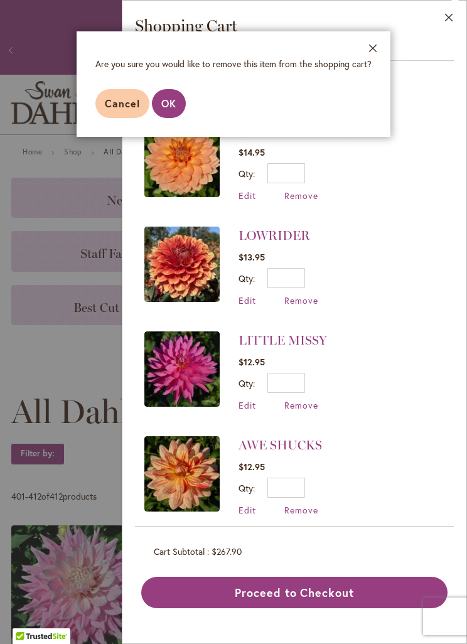
click at [165, 101] on span "OK" at bounding box center [168, 103] width 15 height 13
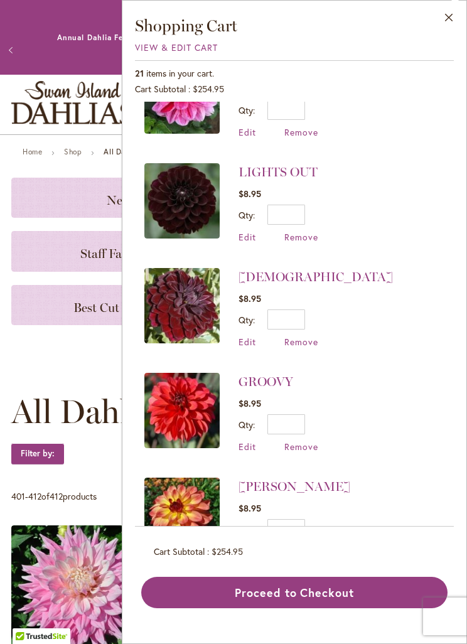
scroll to position [1728, 0]
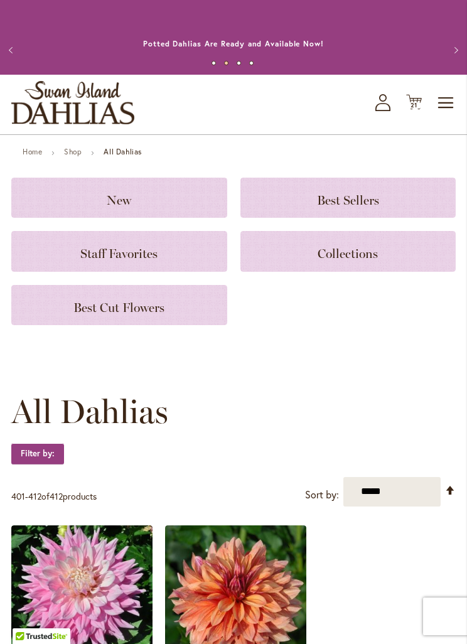
click at [459, 56] on button "Next" at bounding box center [454, 50] width 25 height 25
click at [287, 39] on link "Order Dahlia Tubers Now for Spring 2026 Delivery!" at bounding box center [233, 43] width 205 height 9
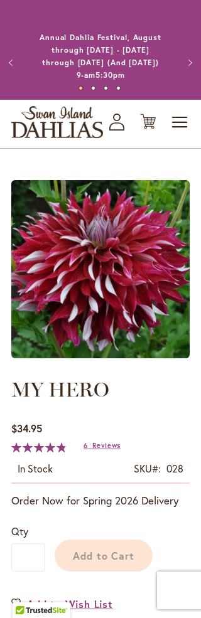
type input "*******"
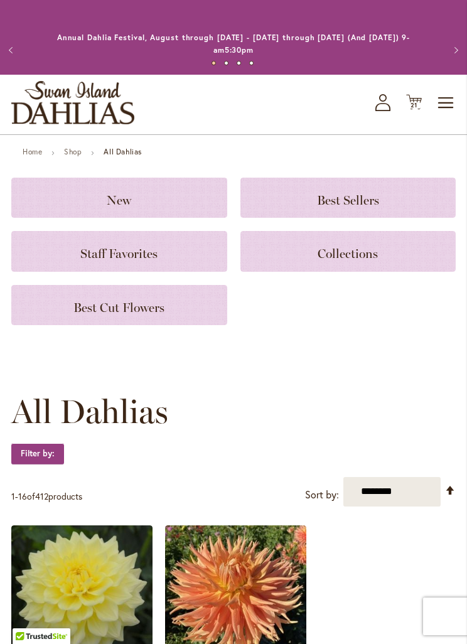
click at [460, 55] on button "Next" at bounding box center [454, 50] width 25 height 25
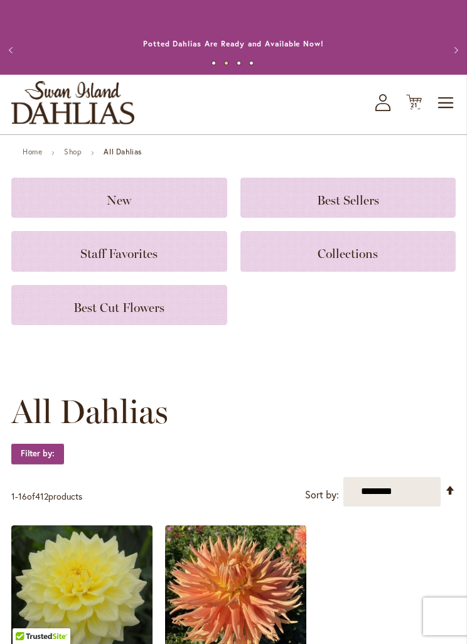
click at [462, 49] on button "Next" at bounding box center [454, 50] width 25 height 25
click at [457, 45] on button "Next" at bounding box center [454, 50] width 25 height 25
click at [456, 38] on button "Next" at bounding box center [454, 50] width 25 height 25
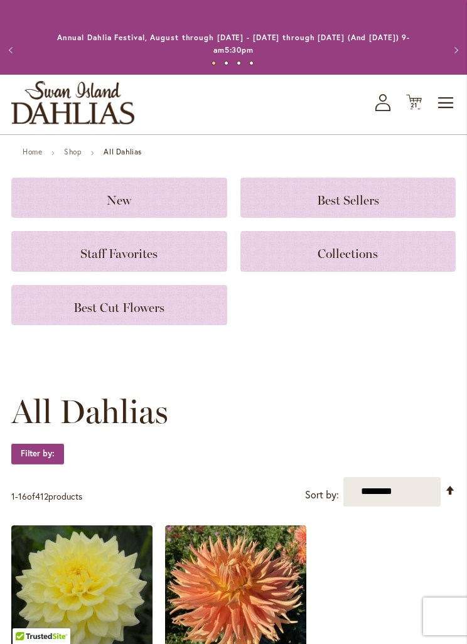
click at [464, 49] on button "Next" at bounding box center [454, 50] width 25 height 25
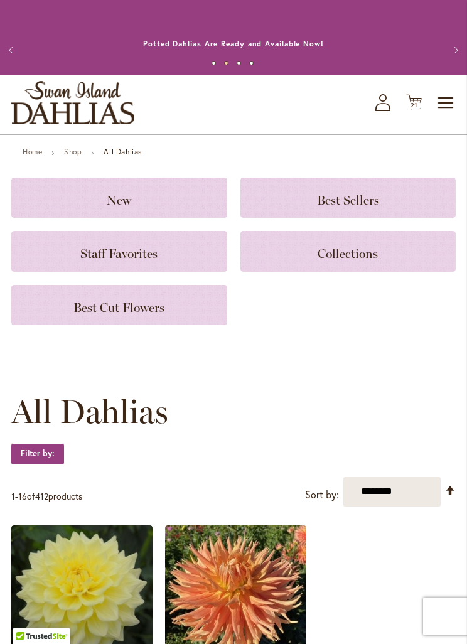
click at [444, 95] on span "Toggle Nav" at bounding box center [446, 102] width 19 height 25
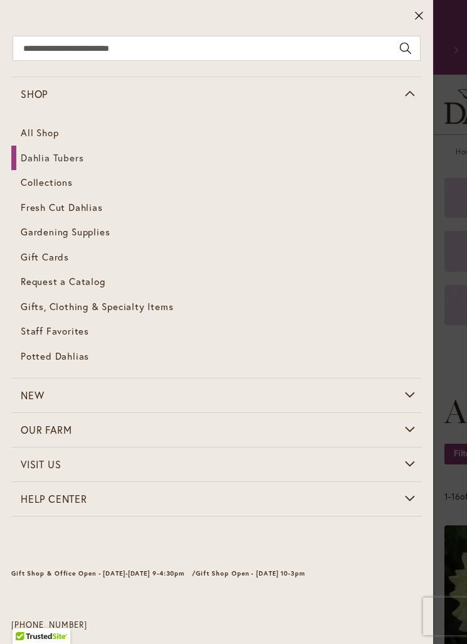
click at [420, 11] on icon at bounding box center [418, 15] width 9 height 13
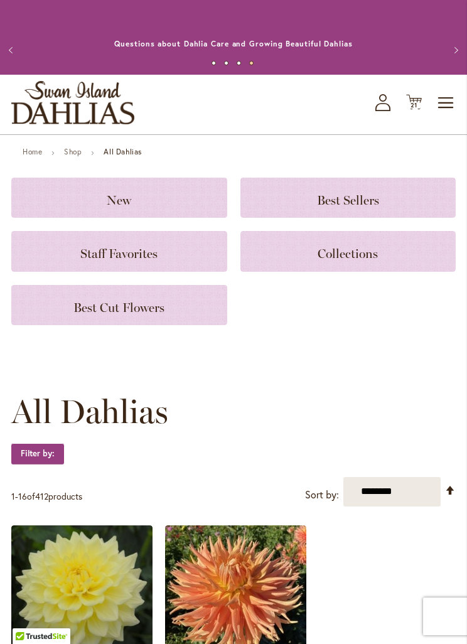
click at [420, 104] on span "21 21 items" at bounding box center [414, 105] width 13 height 6
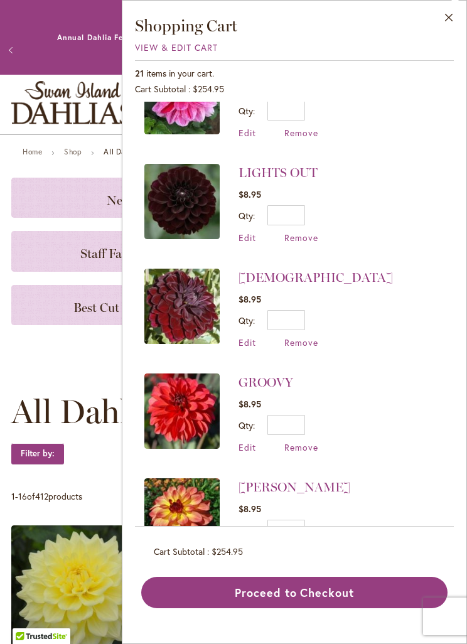
scroll to position [1728, 0]
click at [295, 336] on span "Remove" at bounding box center [301, 342] width 34 height 12
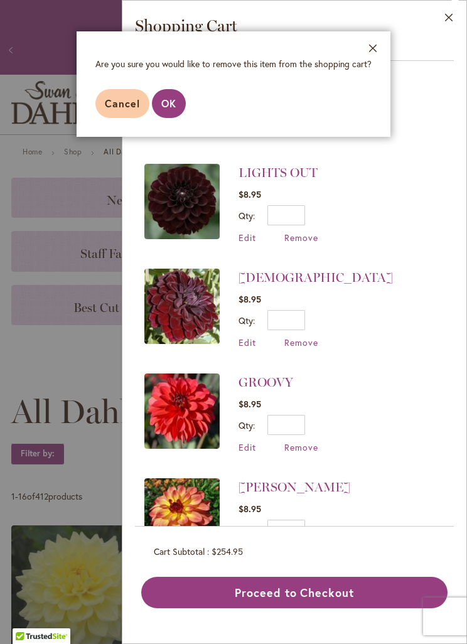
click at [175, 105] on span "OK" at bounding box center [168, 103] width 15 height 13
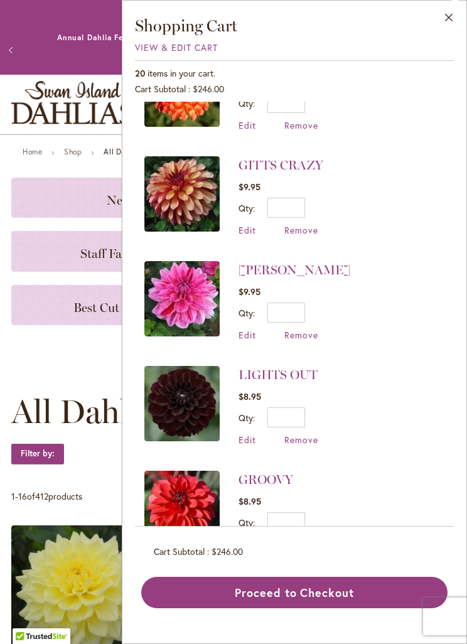
scroll to position [1525, 0]
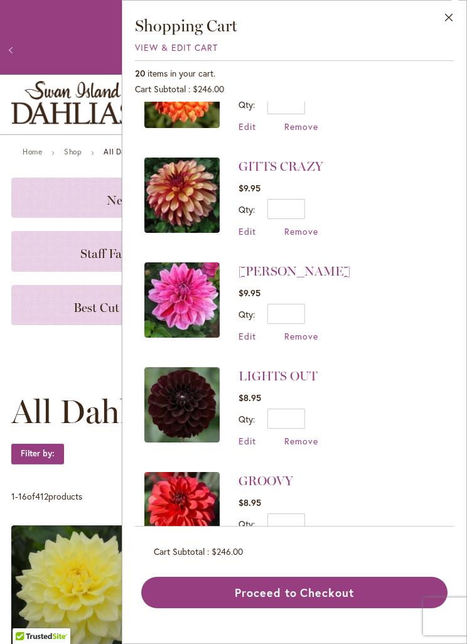
click at [297, 225] on span "Remove" at bounding box center [301, 231] width 34 height 12
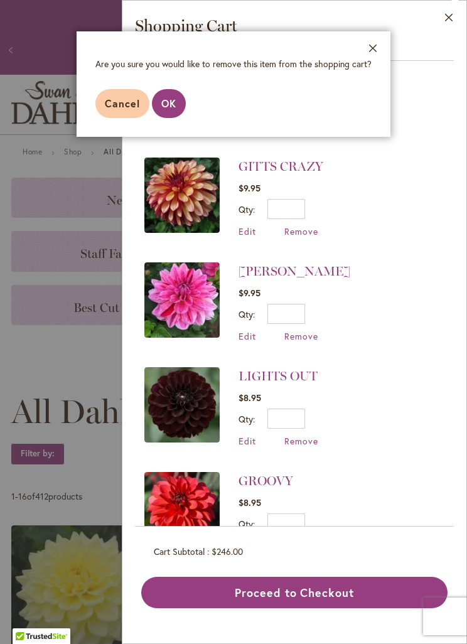
click at [168, 104] on span "OK" at bounding box center [168, 103] width 15 height 13
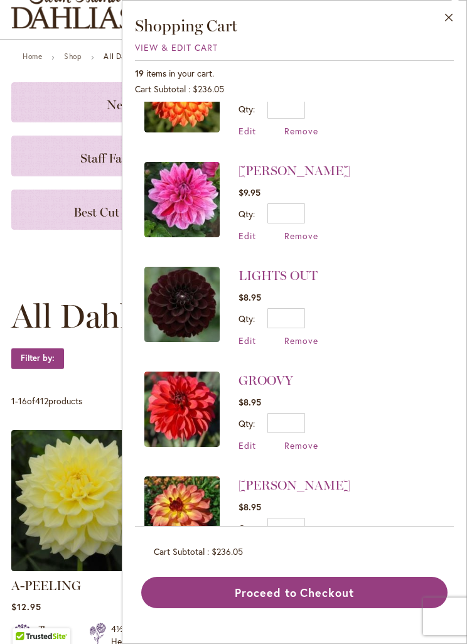
scroll to position [1520, 0]
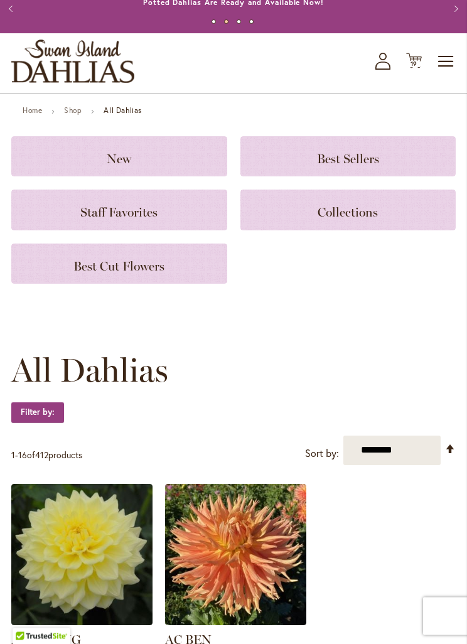
scroll to position [0, 0]
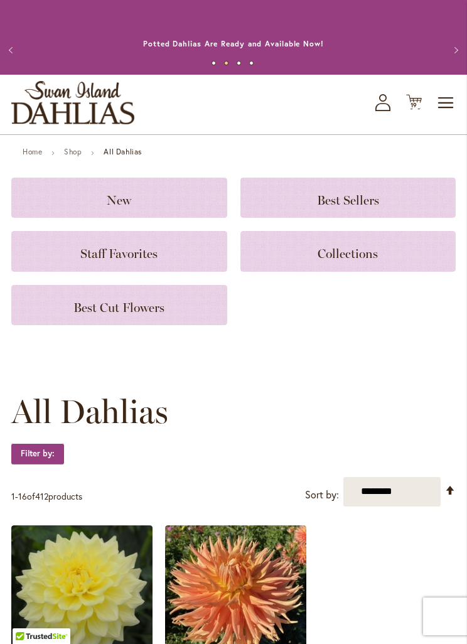
click at [376, 102] on icon "My Account" at bounding box center [382, 102] width 15 height 17
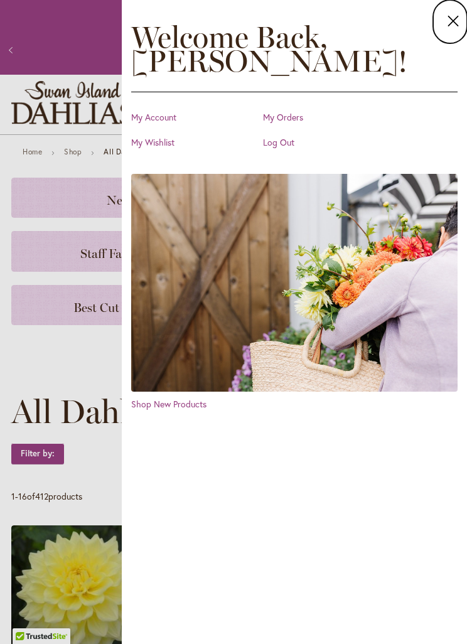
click at [158, 120] on link "My Account" at bounding box center [193, 117] width 125 height 13
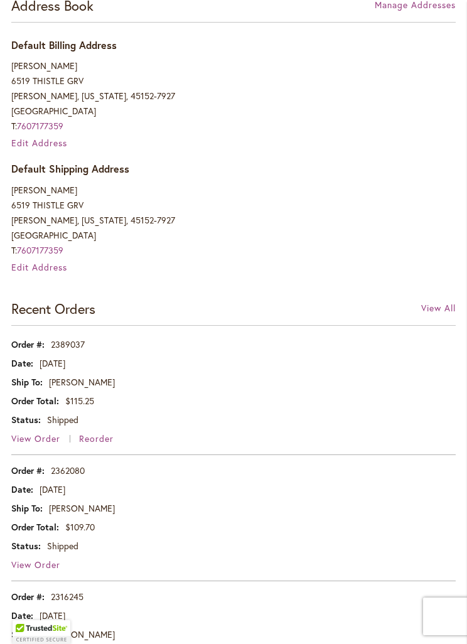
scroll to position [439, 0]
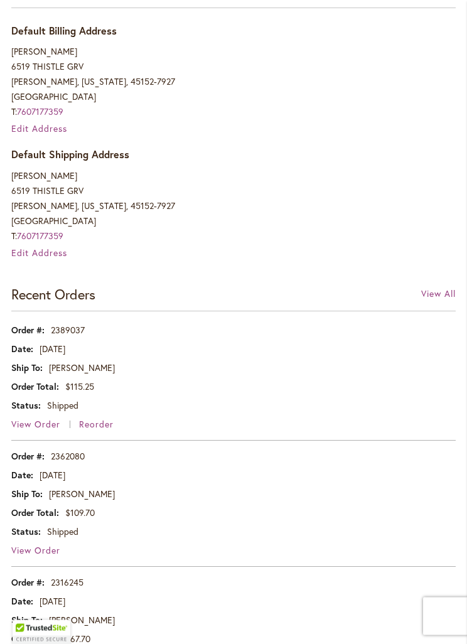
click at [48, 426] on span "View Order" at bounding box center [35, 424] width 49 height 12
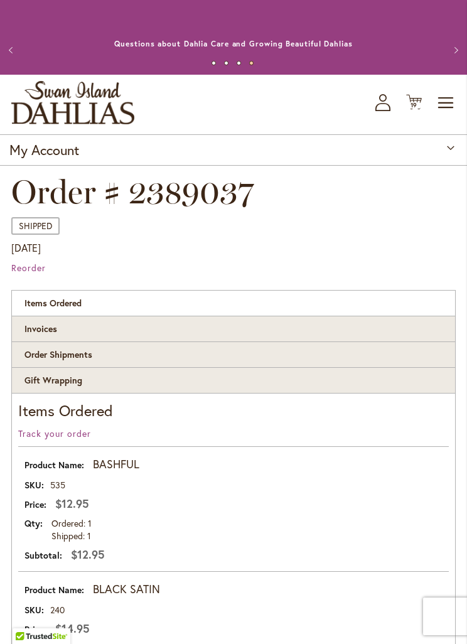
click at [410, 103] on span "19" at bounding box center [414, 105] width 8 height 8
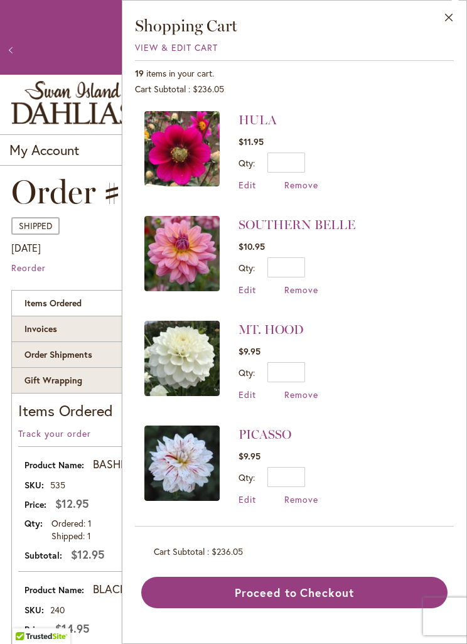
scroll to position [955, 0]
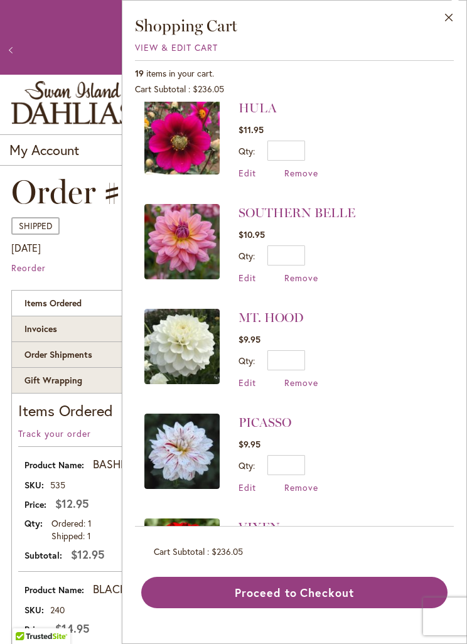
click at [297, 481] on span "Remove" at bounding box center [301, 487] width 34 height 12
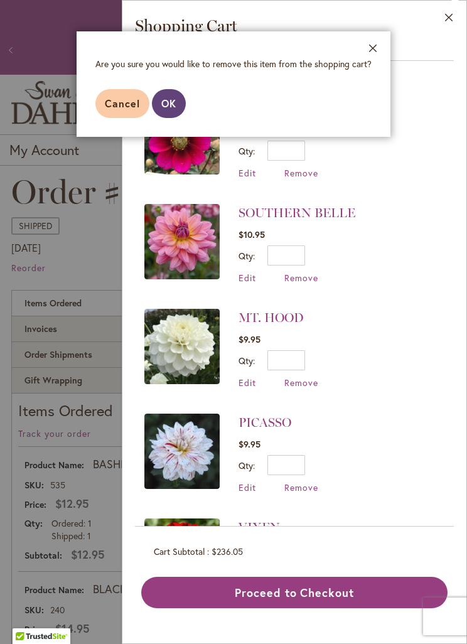
click at [170, 97] on span "OK" at bounding box center [168, 103] width 15 height 13
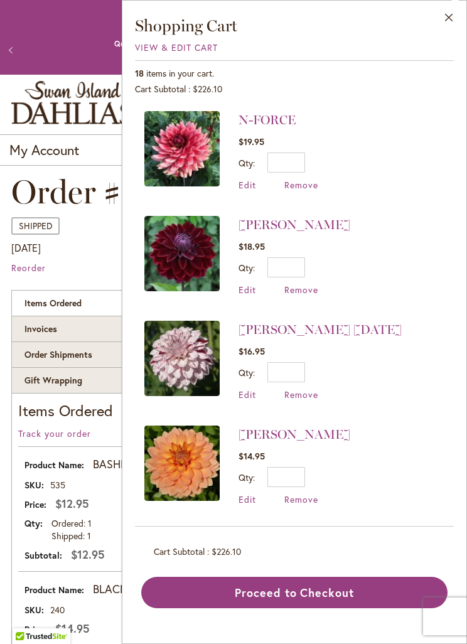
click at [300, 183] on span "Remove" at bounding box center [301, 185] width 34 height 12
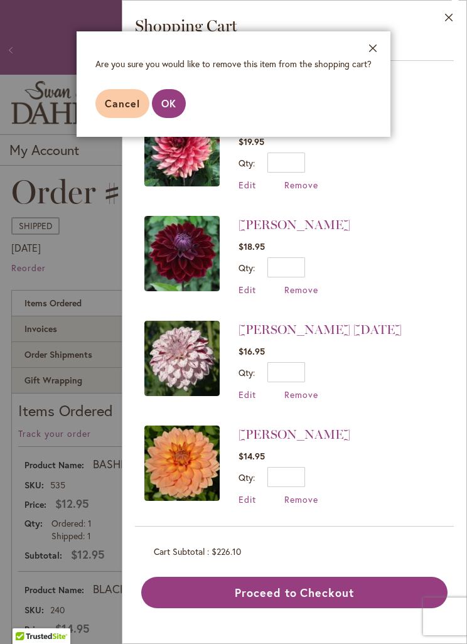
click at [168, 100] on span "OK" at bounding box center [168, 103] width 15 height 13
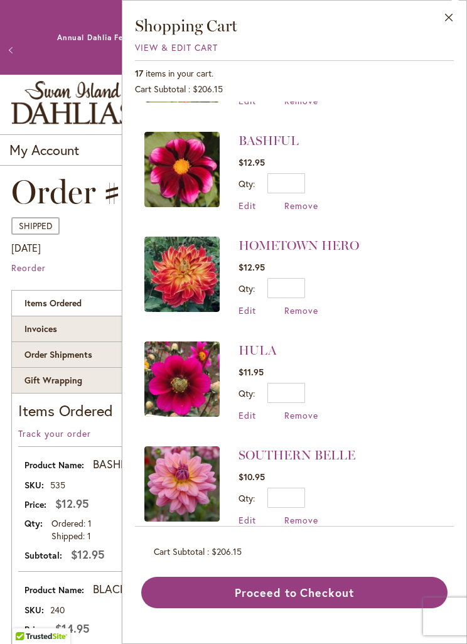
scroll to position [610, 0]
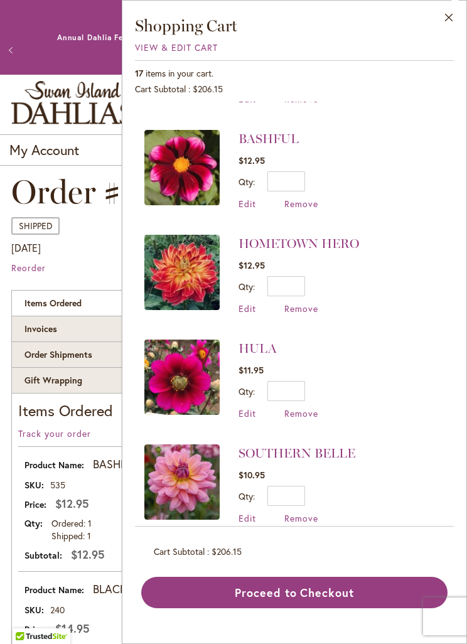
click at [288, 407] on span "Remove" at bounding box center [301, 413] width 34 height 12
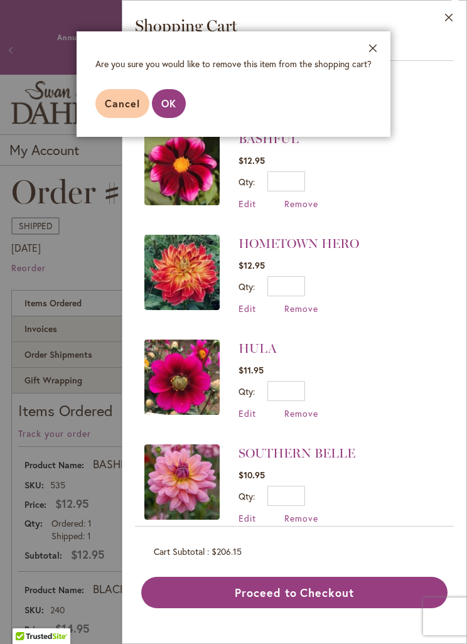
click at [173, 108] on span "OK" at bounding box center [168, 103] width 15 height 13
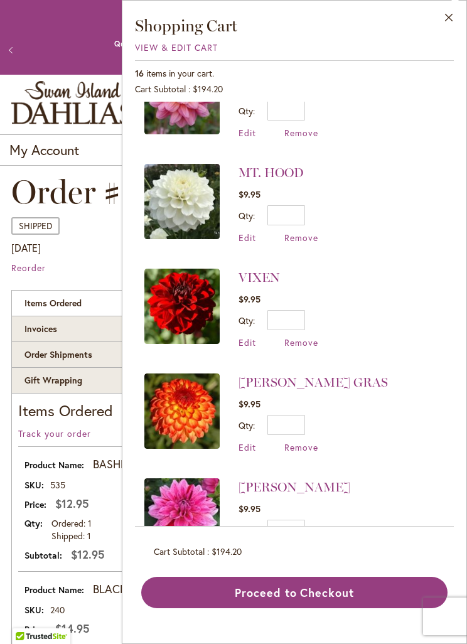
scroll to position [740, 0]
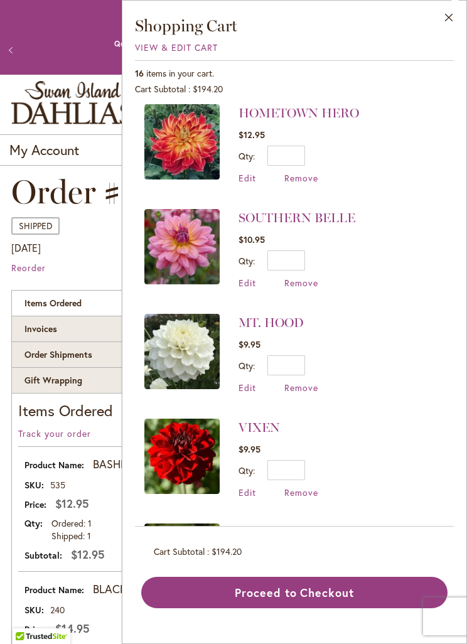
click at [295, 279] on span "Remove" at bounding box center [301, 283] width 34 height 12
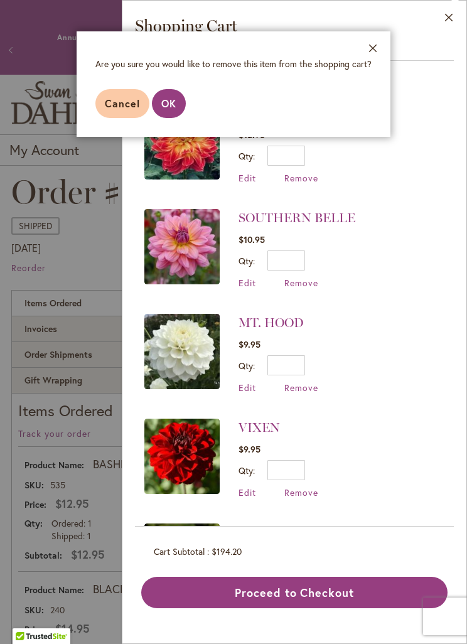
click at [173, 95] on button "OK" at bounding box center [169, 103] width 34 height 29
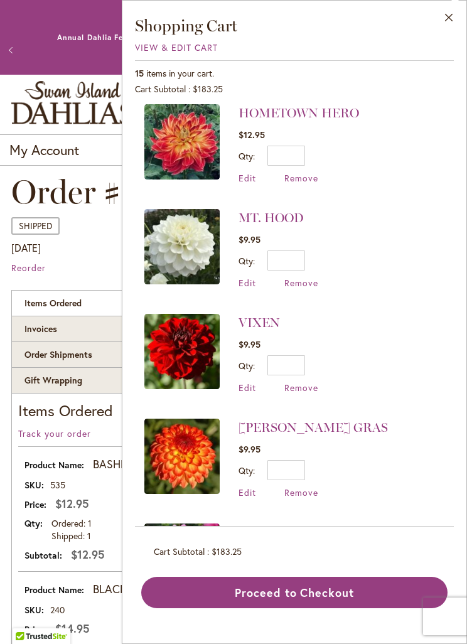
scroll to position [0, 0]
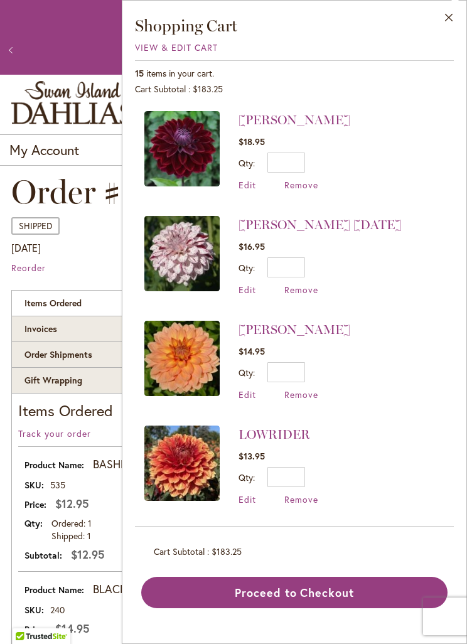
click at [259, 126] on link "[PERSON_NAME]" at bounding box center [294, 119] width 112 height 15
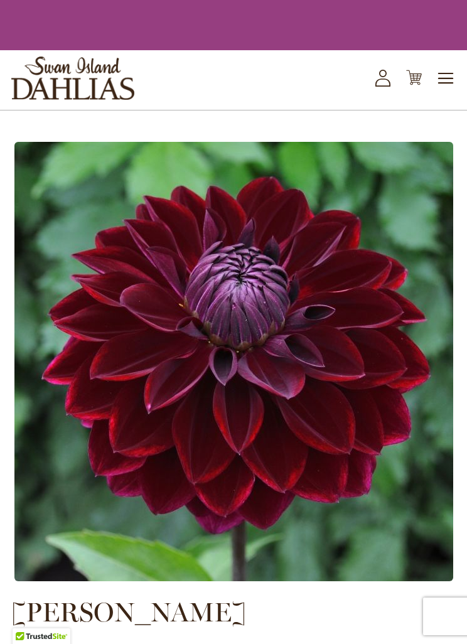
type input "*******"
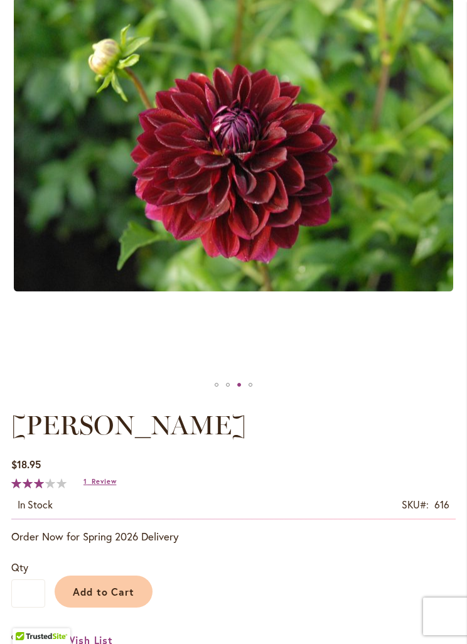
scroll to position [263, 0]
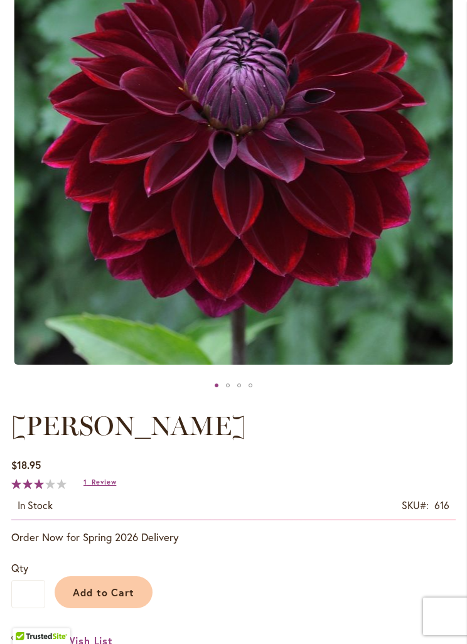
click at [94, 479] on span "Review" at bounding box center [104, 481] width 24 height 9
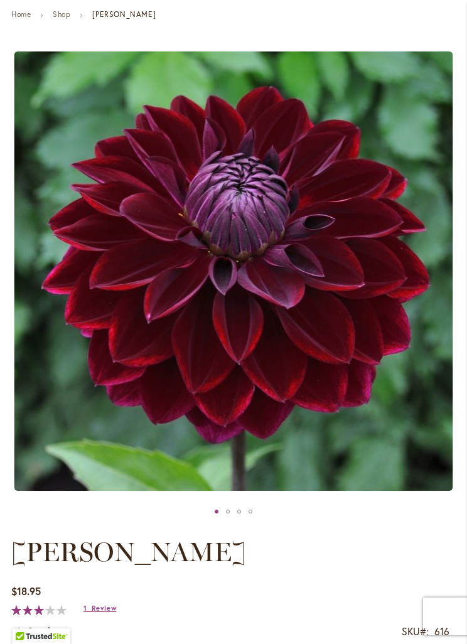
scroll to position [0, 0]
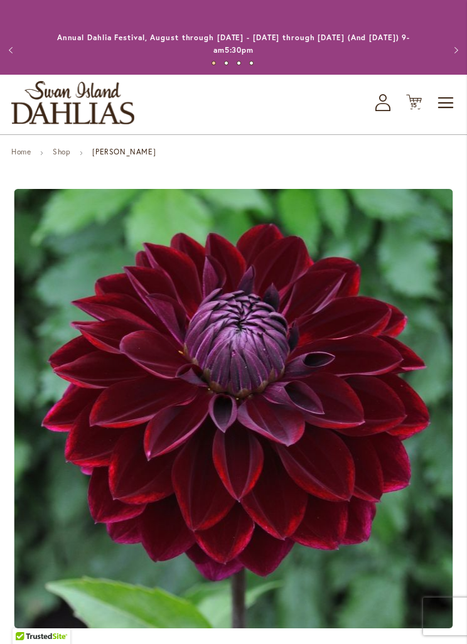
click at [420, 102] on span "15 15 items" at bounding box center [414, 105] width 13 height 6
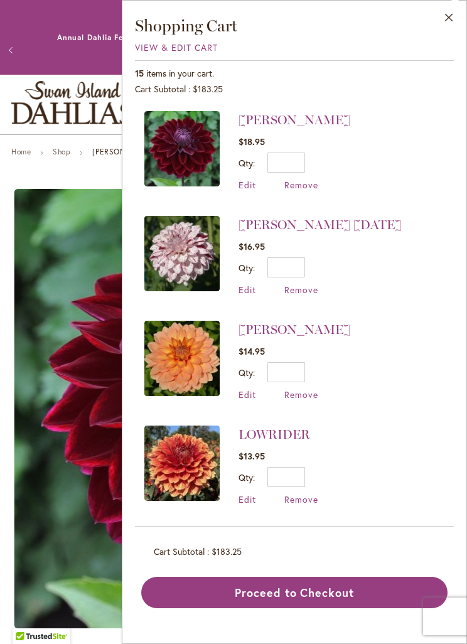
click at [265, 229] on link "[PERSON_NAME] [DATE]" at bounding box center [319, 224] width 163 height 15
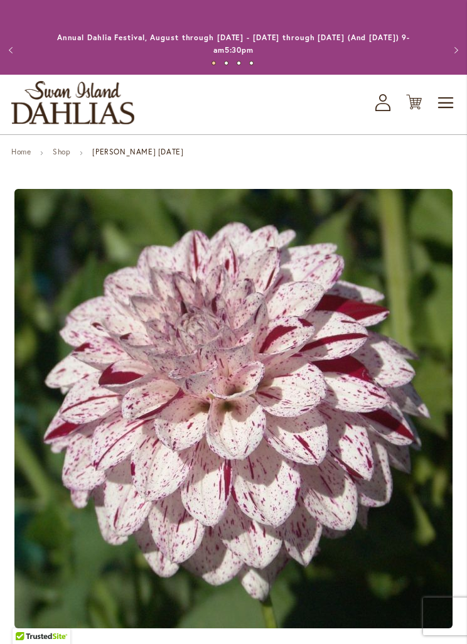
type input "*******"
click at [415, 94] on icon "Cart .cls-1 { fill: #231f20; }" at bounding box center [414, 102] width 16 height 16
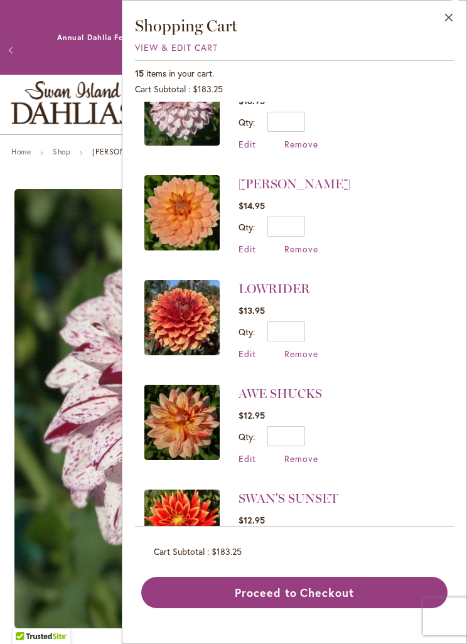
scroll to position [152, 0]
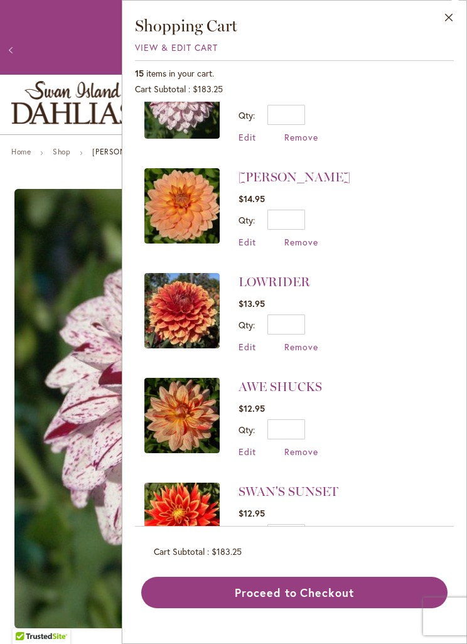
click at [251, 391] on link "AWE SHUCKS" at bounding box center [279, 386] width 83 height 15
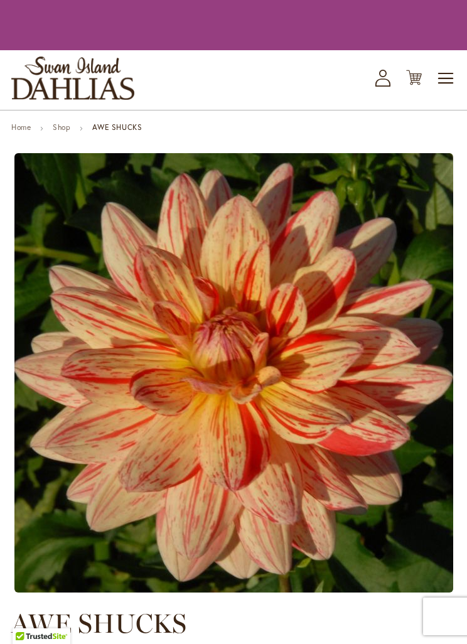
type input "*******"
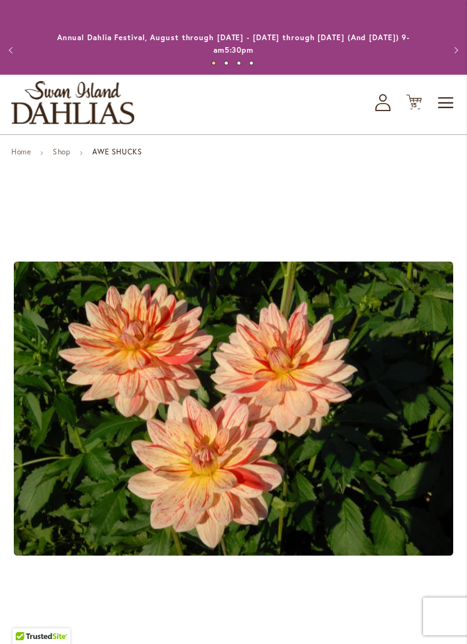
click at [416, 104] on span "15" at bounding box center [414, 105] width 8 height 8
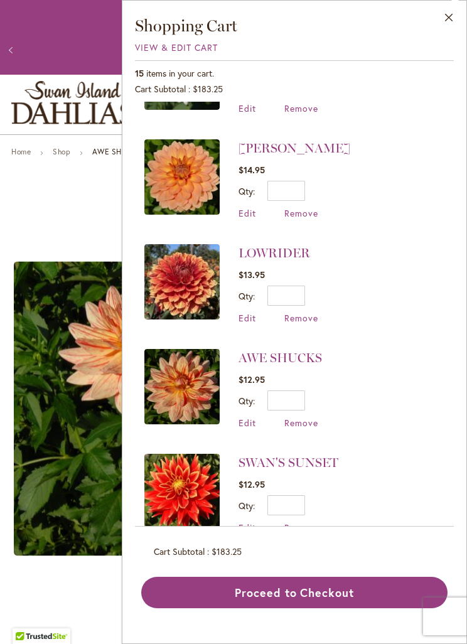
scroll to position [179, 0]
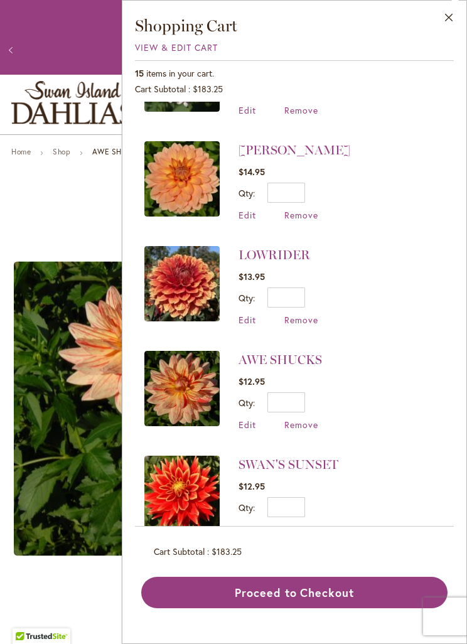
click at [289, 247] on link "LOWRIDER" at bounding box center [274, 254] width 72 height 15
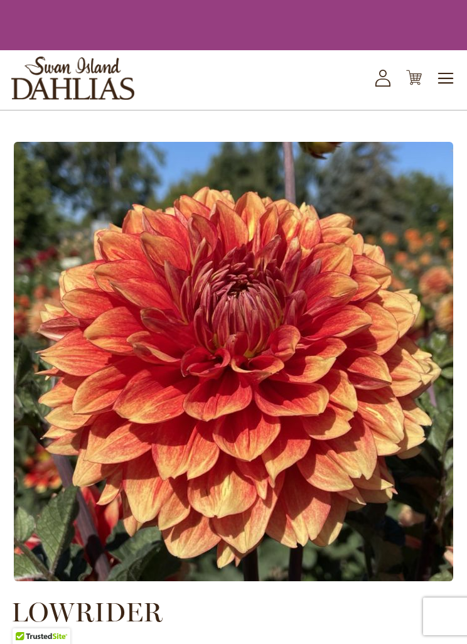
type input "*******"
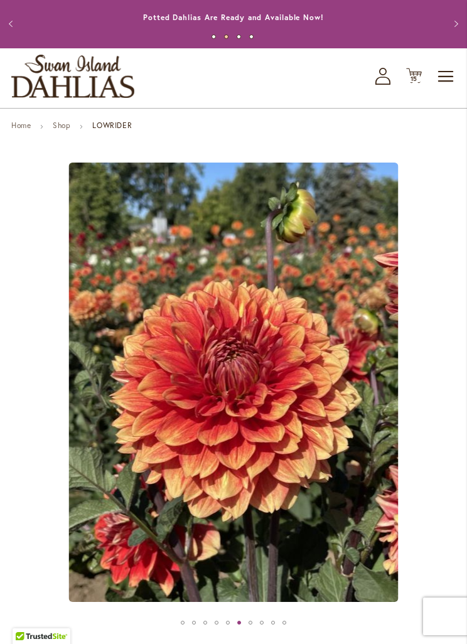
scroll to position [25, 0]
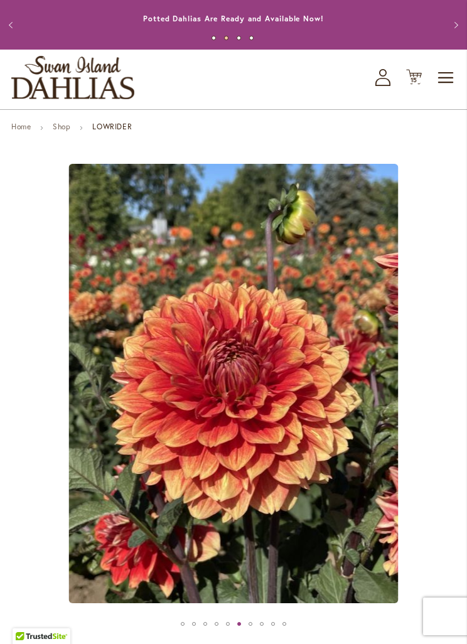
click at [420, 81] on span "15 15 items" at bounding box center [414, 80] width 13 height 6
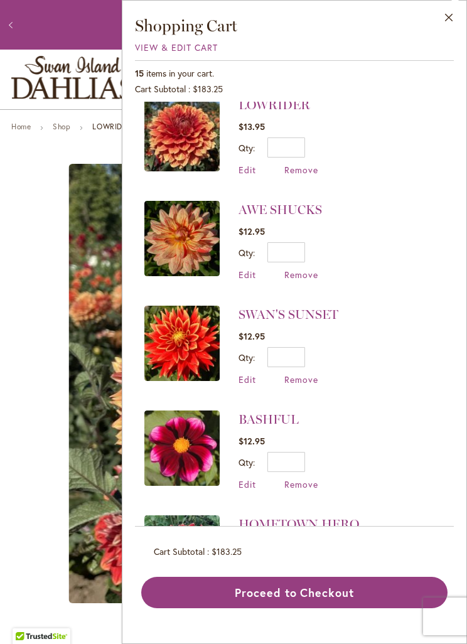
scroll to position [331, 0]
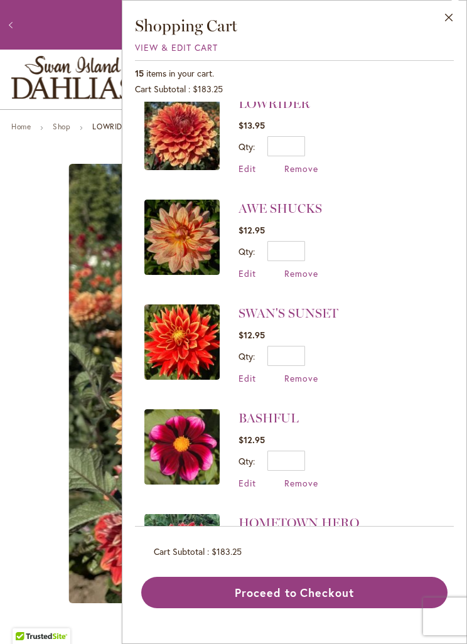
click at [316, 309] on link "SWAN'S SUNSET" at bounding box center [288, 313] width 100 height 15
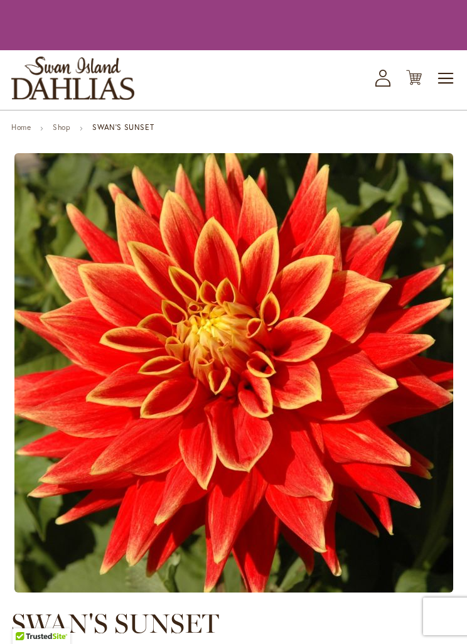
type input "*******"
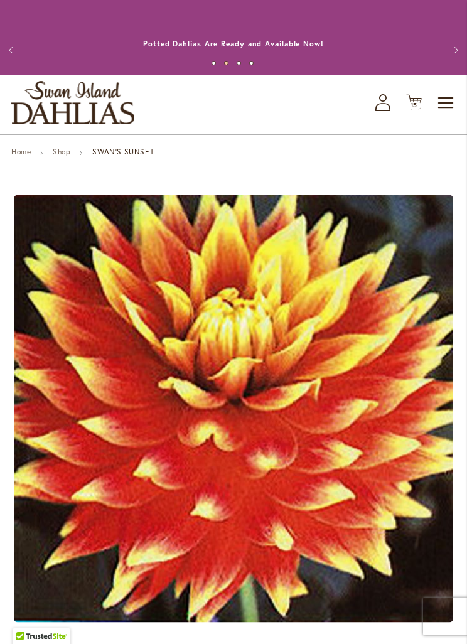
click at [411, 95] on icon "Cart .cls-1 { fill: #231f20; }" at bounding box center [414, 102] width 16 height 16
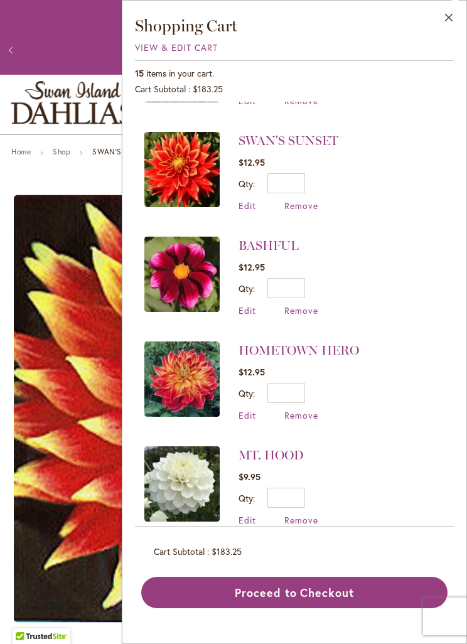
scroll to position [504, 0]
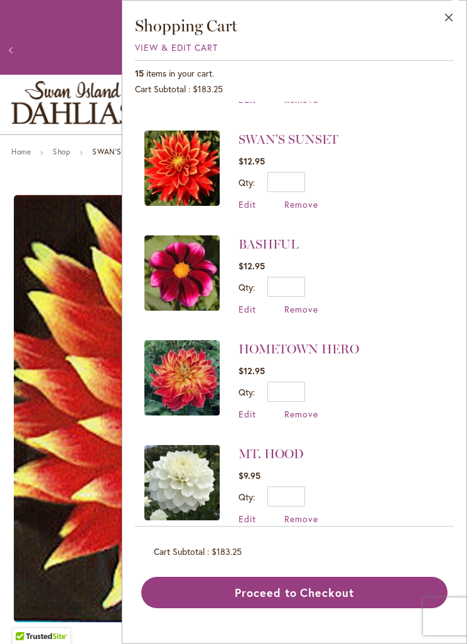
click at [326, 341] on link "HOMETOWN HERO" at bounding box center [298, 348] width 120 height 15
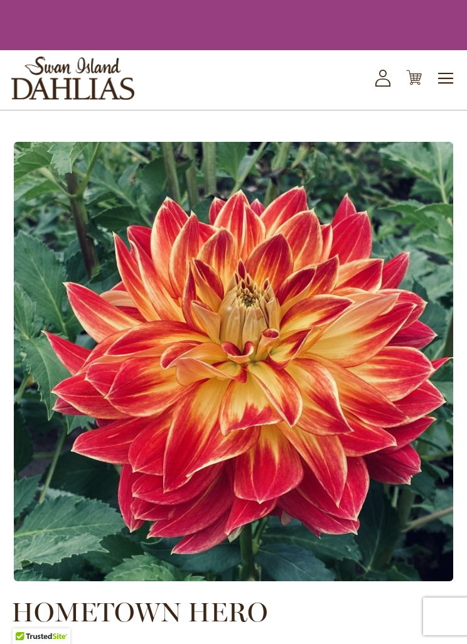
type input "*******"
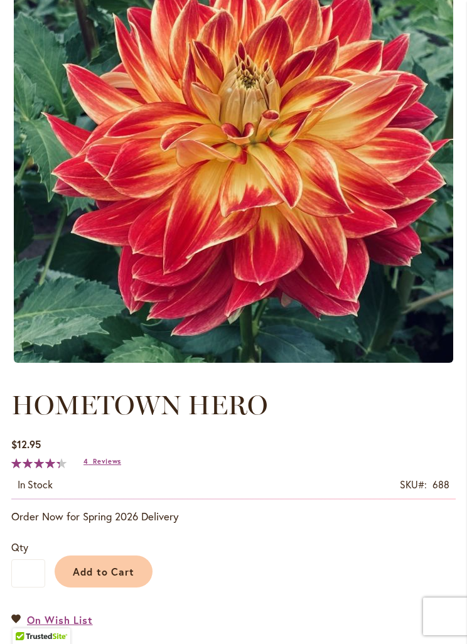
scroll to position [289, 0]
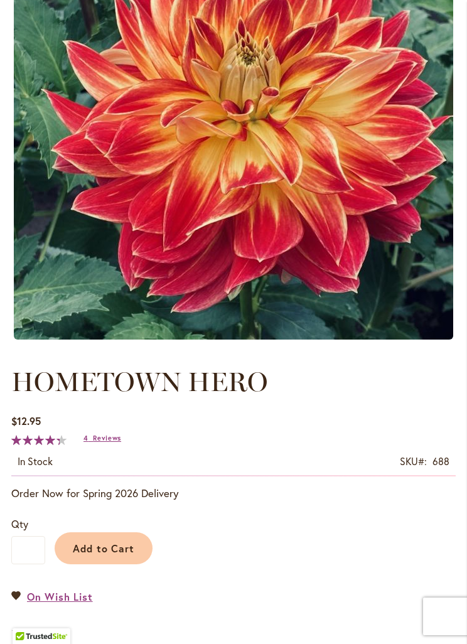
click at [90, 442] on link "4 Reviews" at bounding box center [102, 438] width 38 height 9
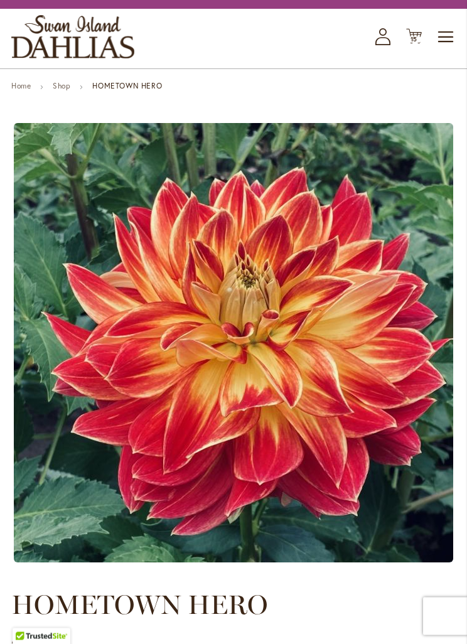
scroll to position [0, 0]
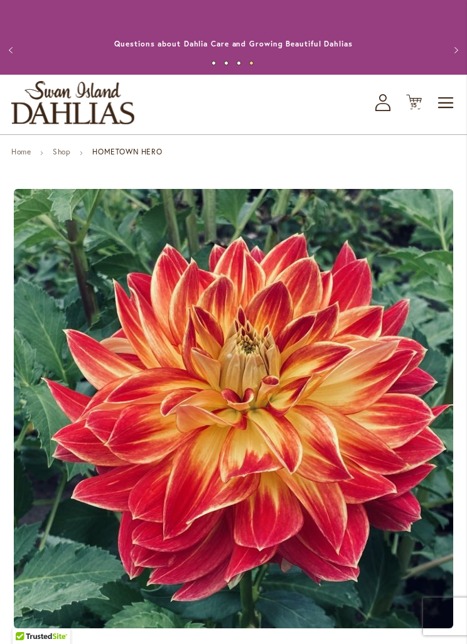
click at [412, 101] on span "15" at bounding box center [414, 105] width 8 height 8
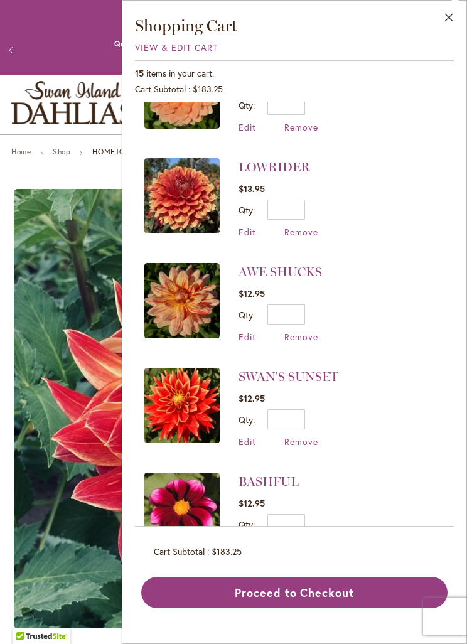
scroll to position [301, 0]
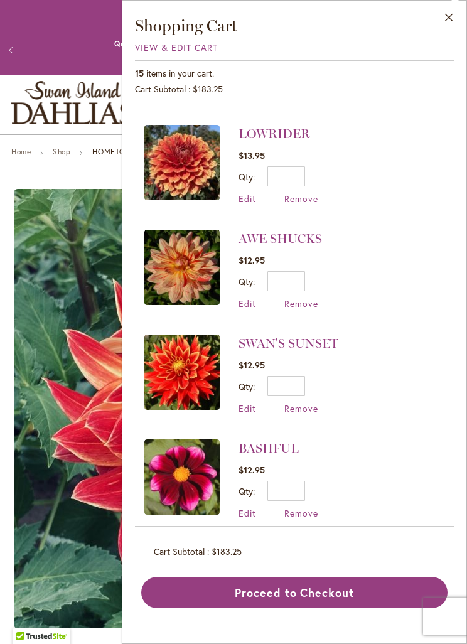
click at [324, 339] on link "SWAN'S SUNSET" at bounding box center [288, 343] width 100 height 15
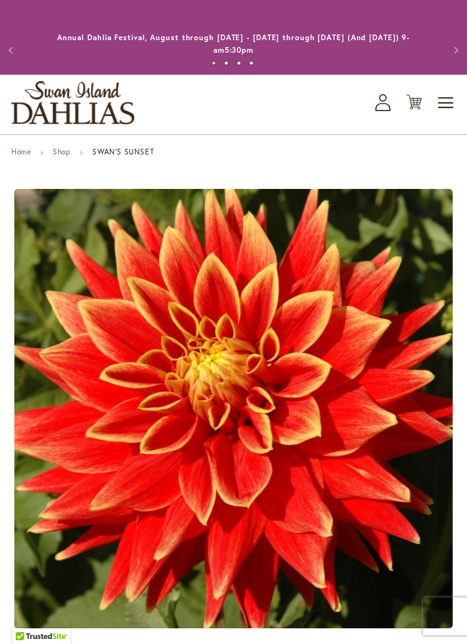
type input "*******"
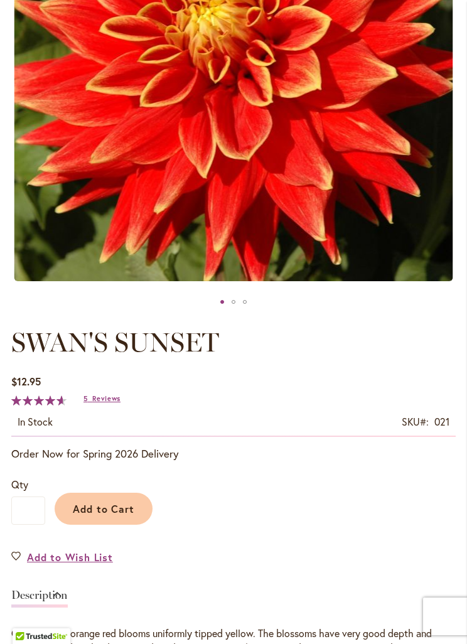
scroll to position [363, 0]
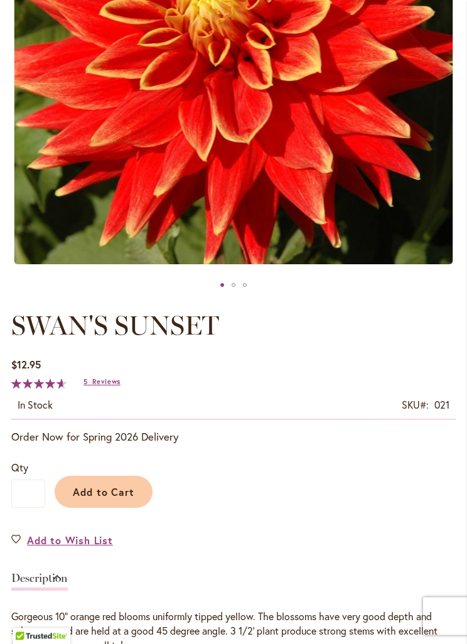
click at [102, 378] on span "Reviews" at bounding box center [106, 382] width 28 height 9
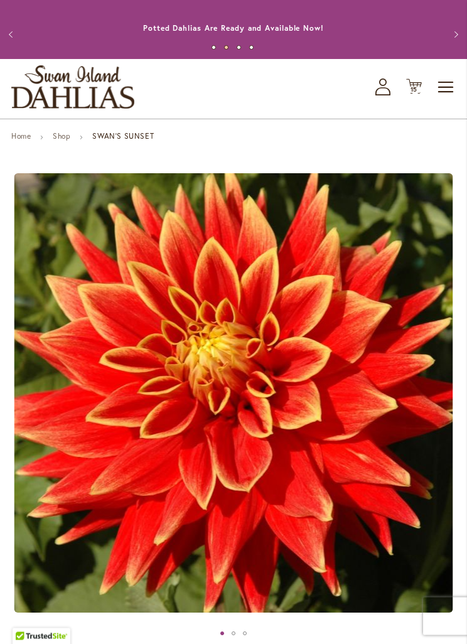
scroll to position [0, 0]
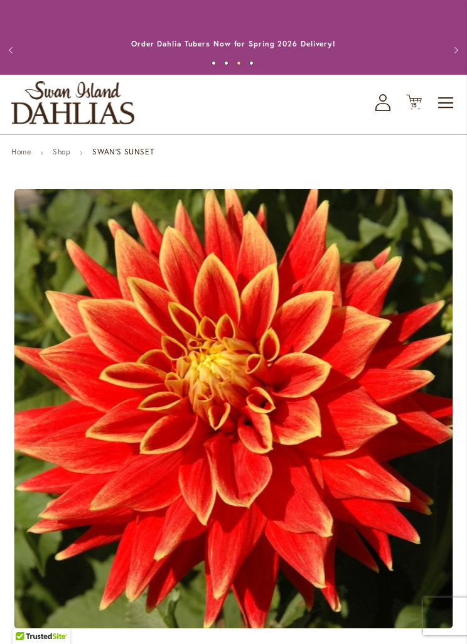
click at [415, 102] on span "15" at bounding box center [414, 105] width 8 height 8
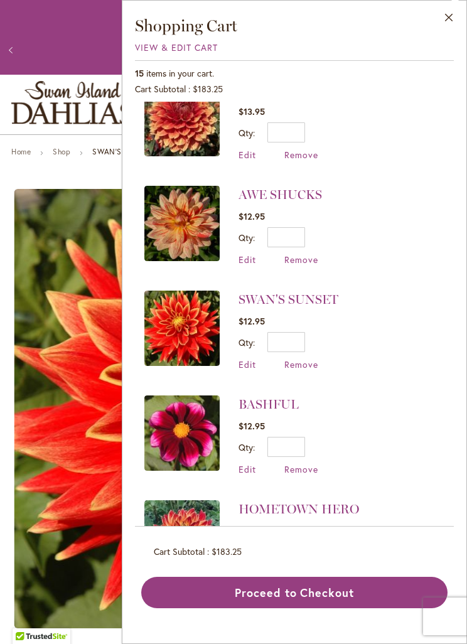
scroll to position [364, 0]
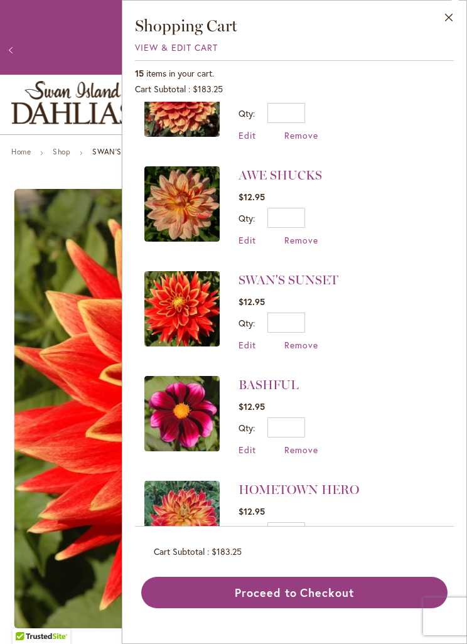
click at [304, 340] on span "Remove" at bounding box center [301, 345] width 34 height 12
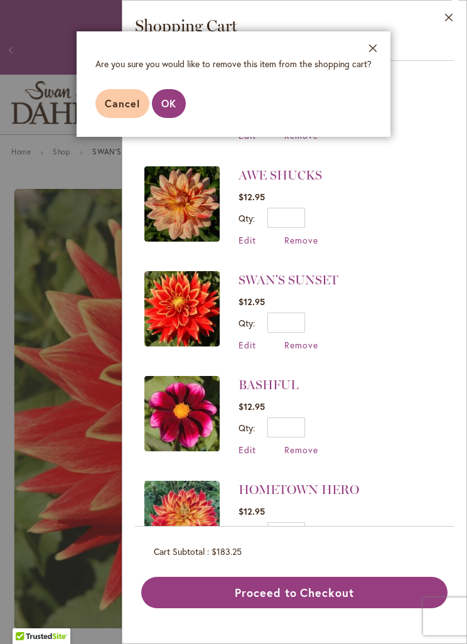
click at [173, 99] on span "OK" at bounding box center [168, 103] width 15 height 13
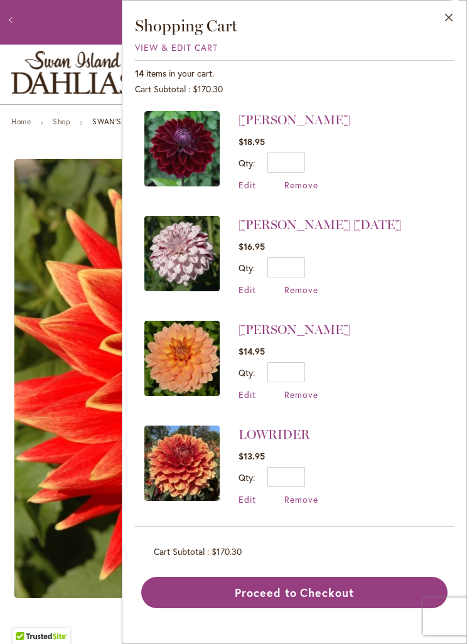
click at [302, 186] on span "Remove" at bounding box center [301, 185] width 34 height 12
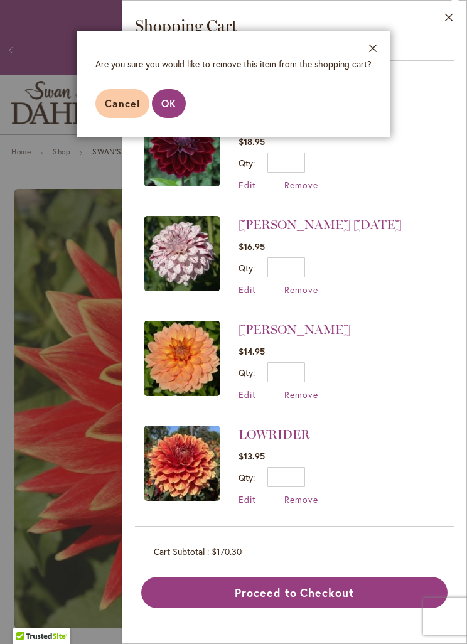
click at [170, 136] on footer "Cancel OK" at bounding box center [234, 103] width 314 height 67
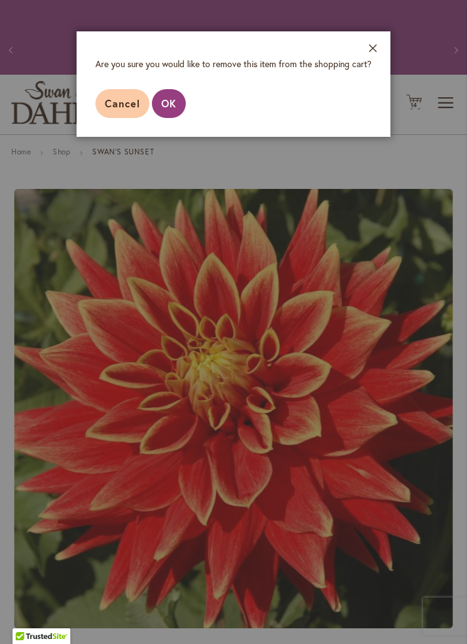
click at [176, 138] on aside "Close Are you sure you would like to remove this item from the shopping cart? C…" at bounding box center [233, 322] width 467 height 644
click at [168, 136] on footer "Cancel OK" at bounding box center [234, 103] width 314 height 67
click at [163, 144] on aside "Close Are you sure you would like to remove this item from the shopping cart? C…" at bounding box center [233, 322] width 467 height 644
click at [173, 134] on footer "Cancel OK" at bounding box center [234, 103] width 314 height 67
click at [373, 67] on button "Close" at bounding box center [373, 51] width 35 height 40
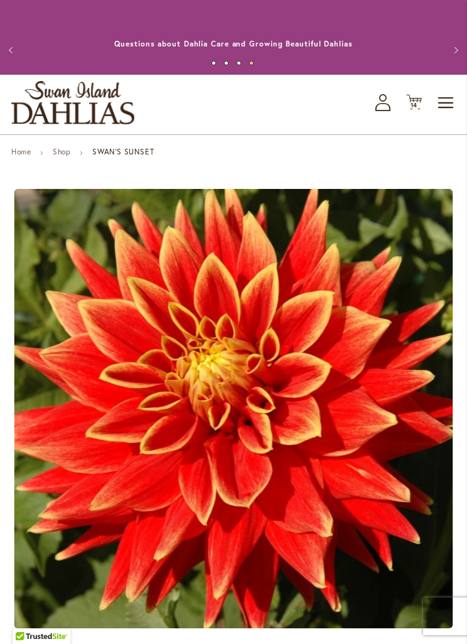
click at [420, 100] on icon at bounding box center [414, 102] width 16 height 15
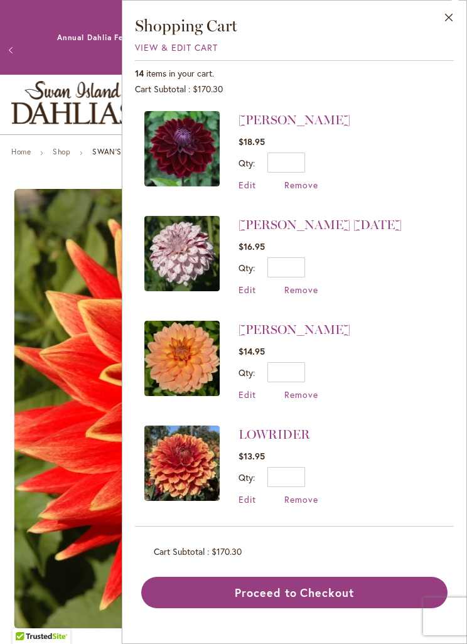
click at [307, 218] on link "[PERSON_NAME] [DATE]" at bounding box center [319, 224] width 163 height 15
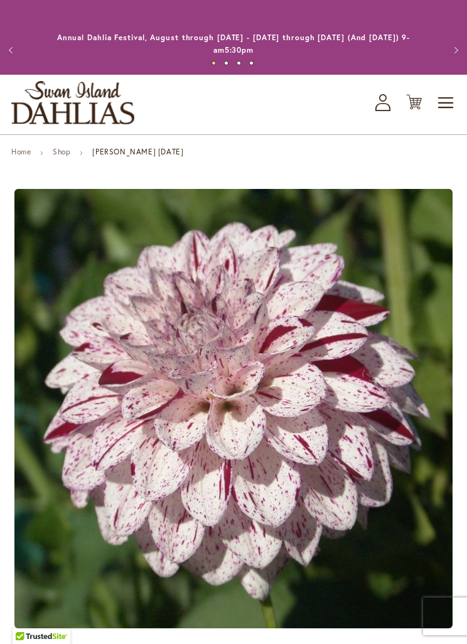
type input "*******"
click at [410, 98] on icon "Cart .cls-1 { fill: #231f20; }" at bounding box center [414, 102] width 16 height 16
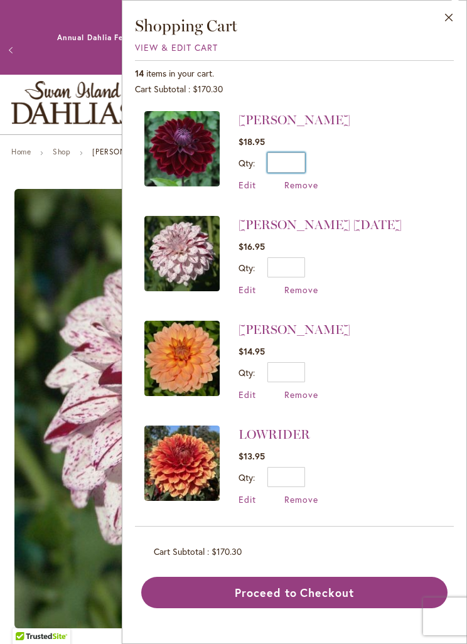
click at [294, 172] on input "*" at bounding box center [286, 162] width 38 height 20
click at [384, 145] on li "[PERSON_NAME] $18.95 Qty * Update Edit Remove" at bounding box center [294, 157] width 300 height 92
type input "*"
click at [298, 180] on span "Remove" at bounding box center [301, 185] width 34 height 12
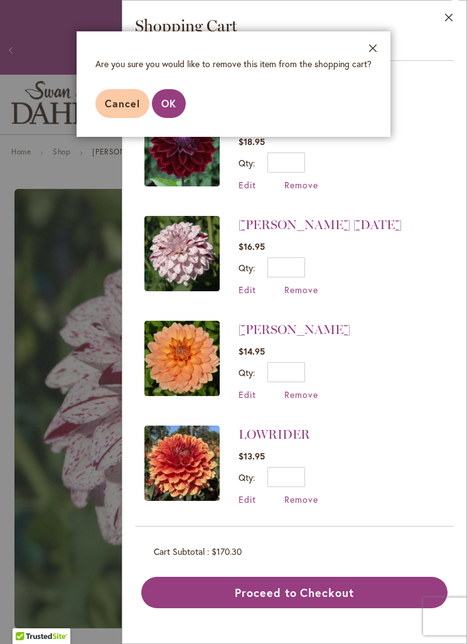
click at [176, 101] on button "OK" at bounding box center [169, 103] width 34 height 29
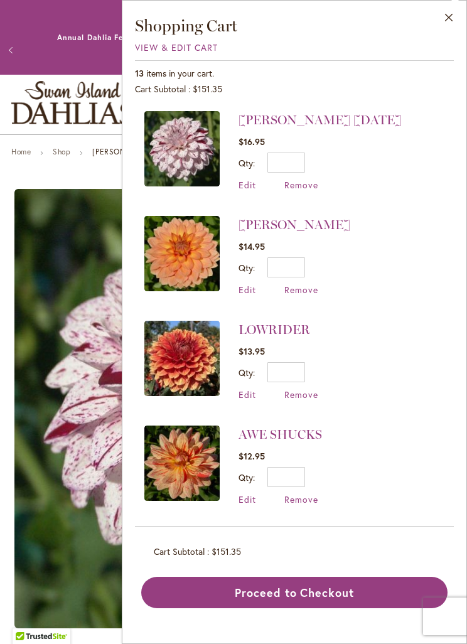
click at [304, 495] on span "Remove" at bounding box center [301, 499] width 34 height 12
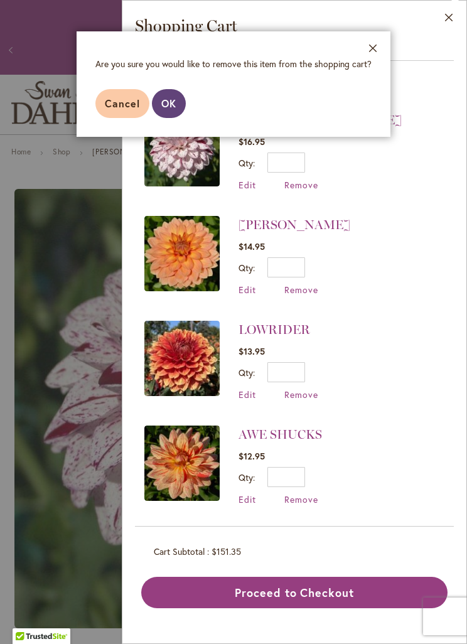
click at [173, 104] on span "OK" at bounding box center [168, 103] width 15 height 13
